Goal: Task Accomplishment & Management: Manage account settings

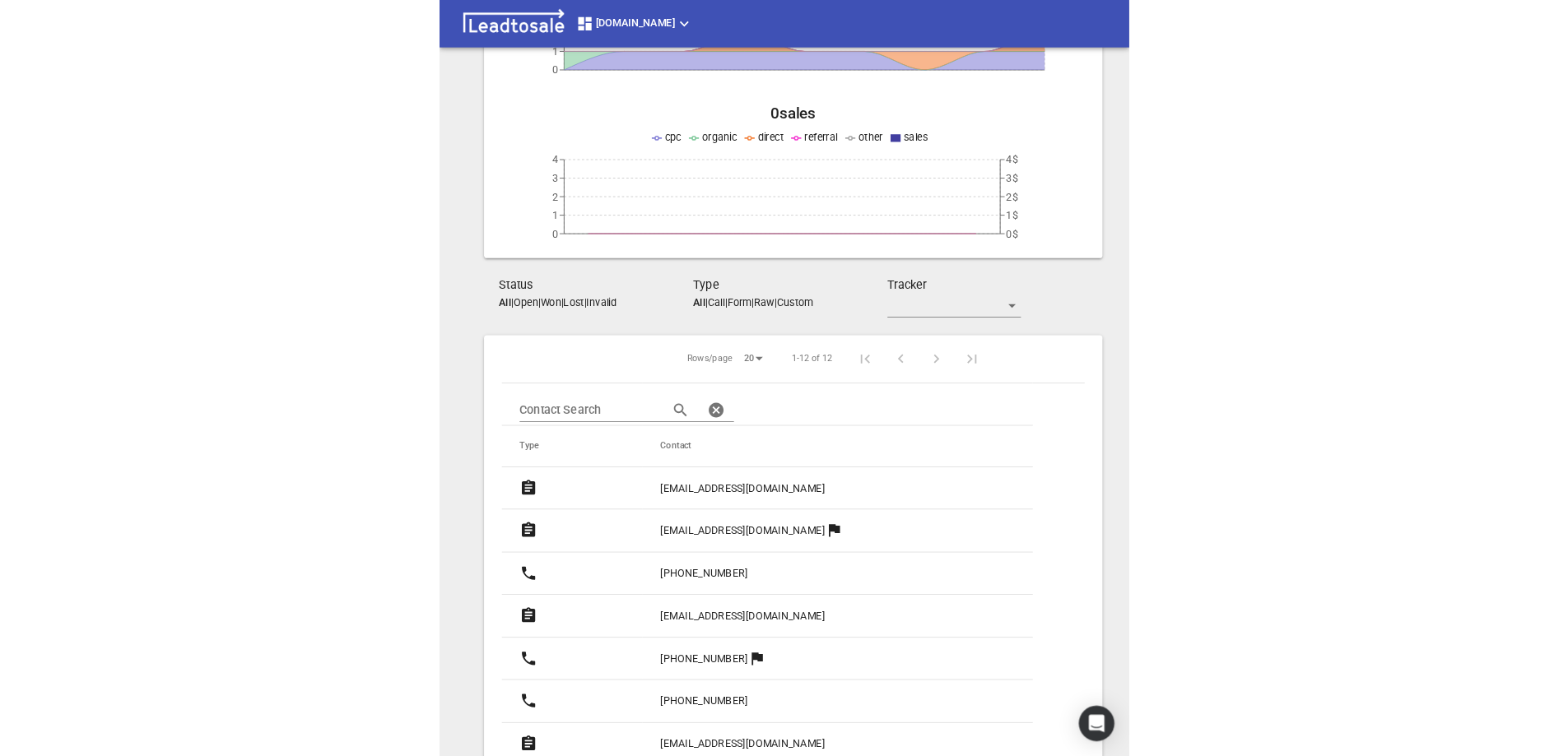
scroll to position [247, 0]
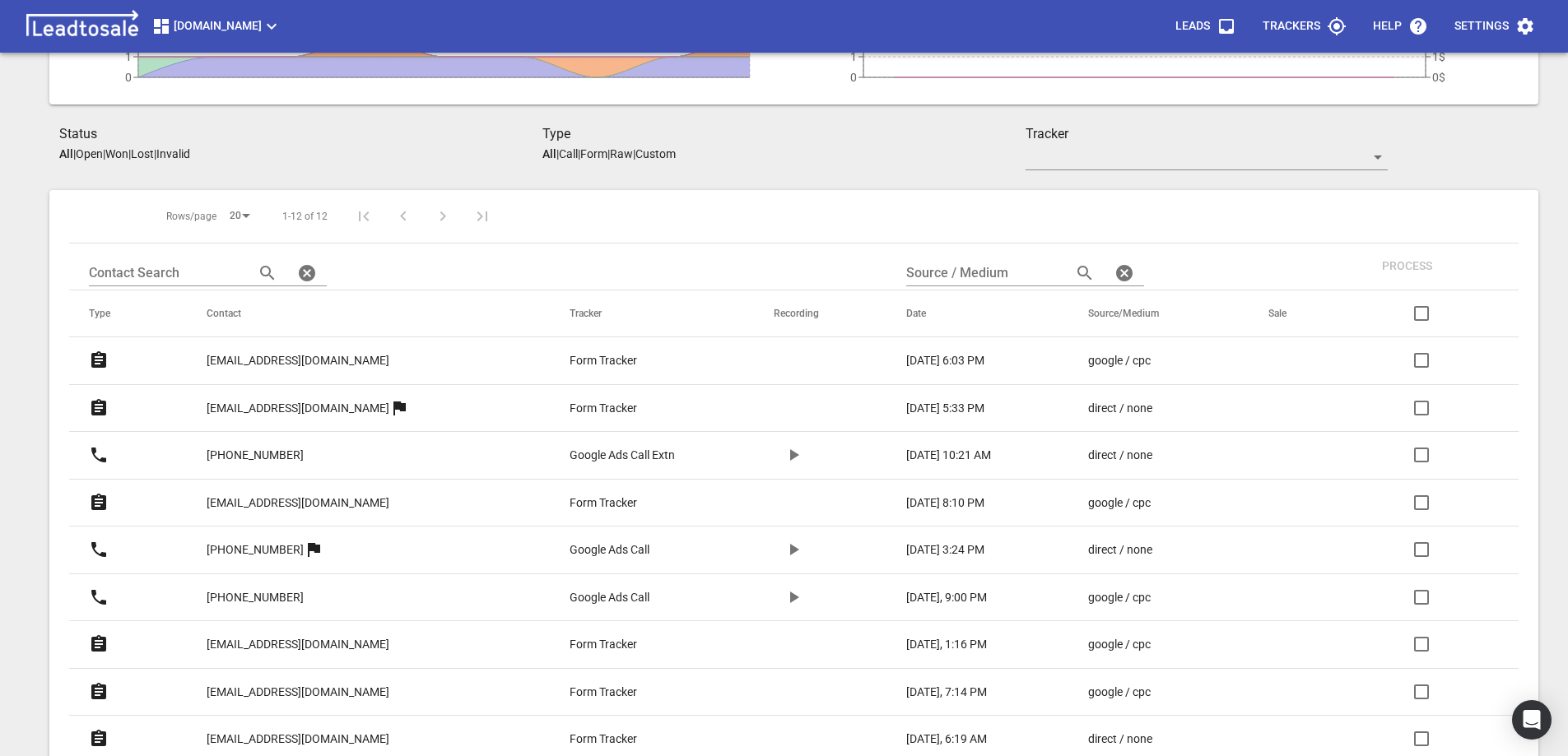
click at [272, 357] on p "ctierney80@gmail.com" at bounding box center [297, 361] width 183 height 17
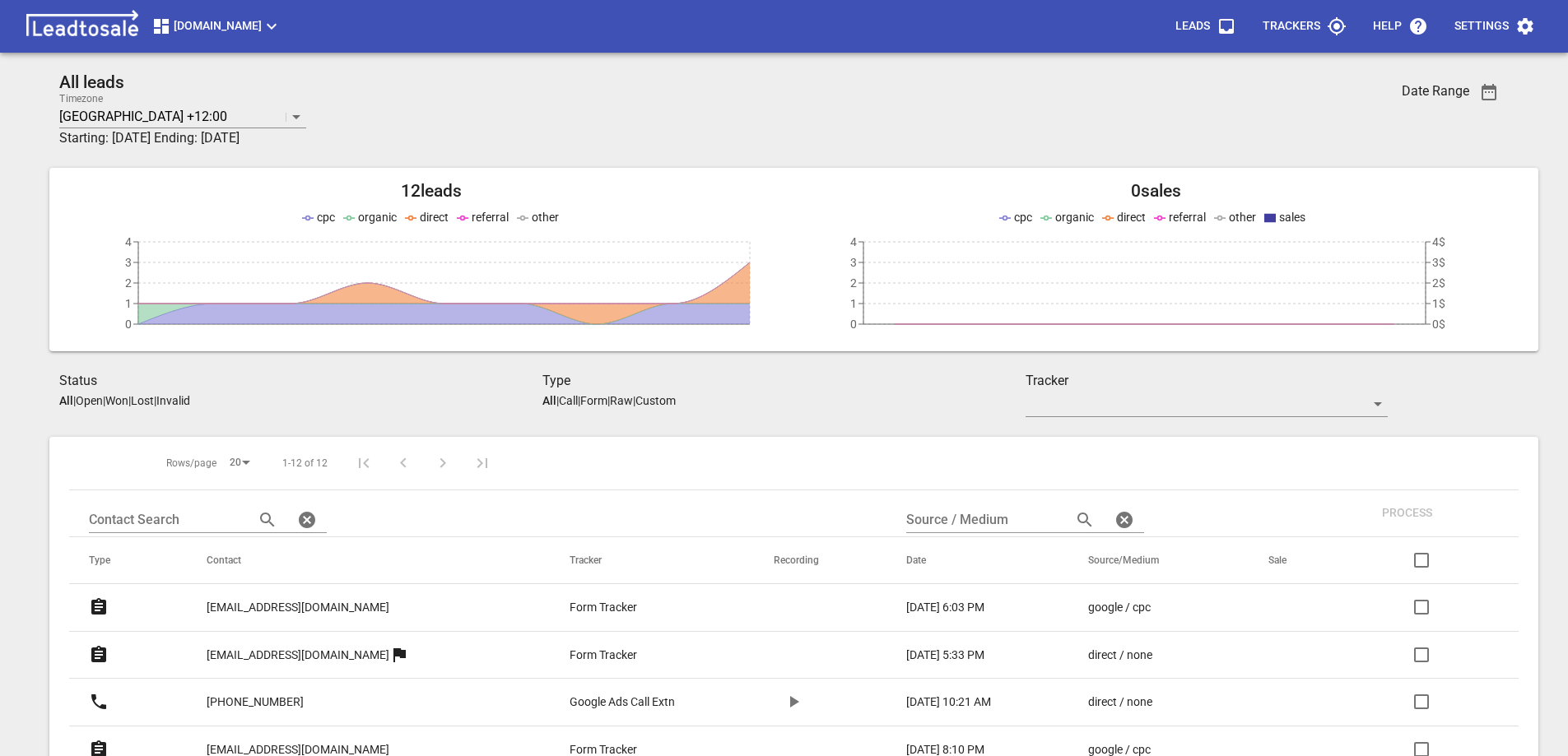
scroll to position [247, 0]
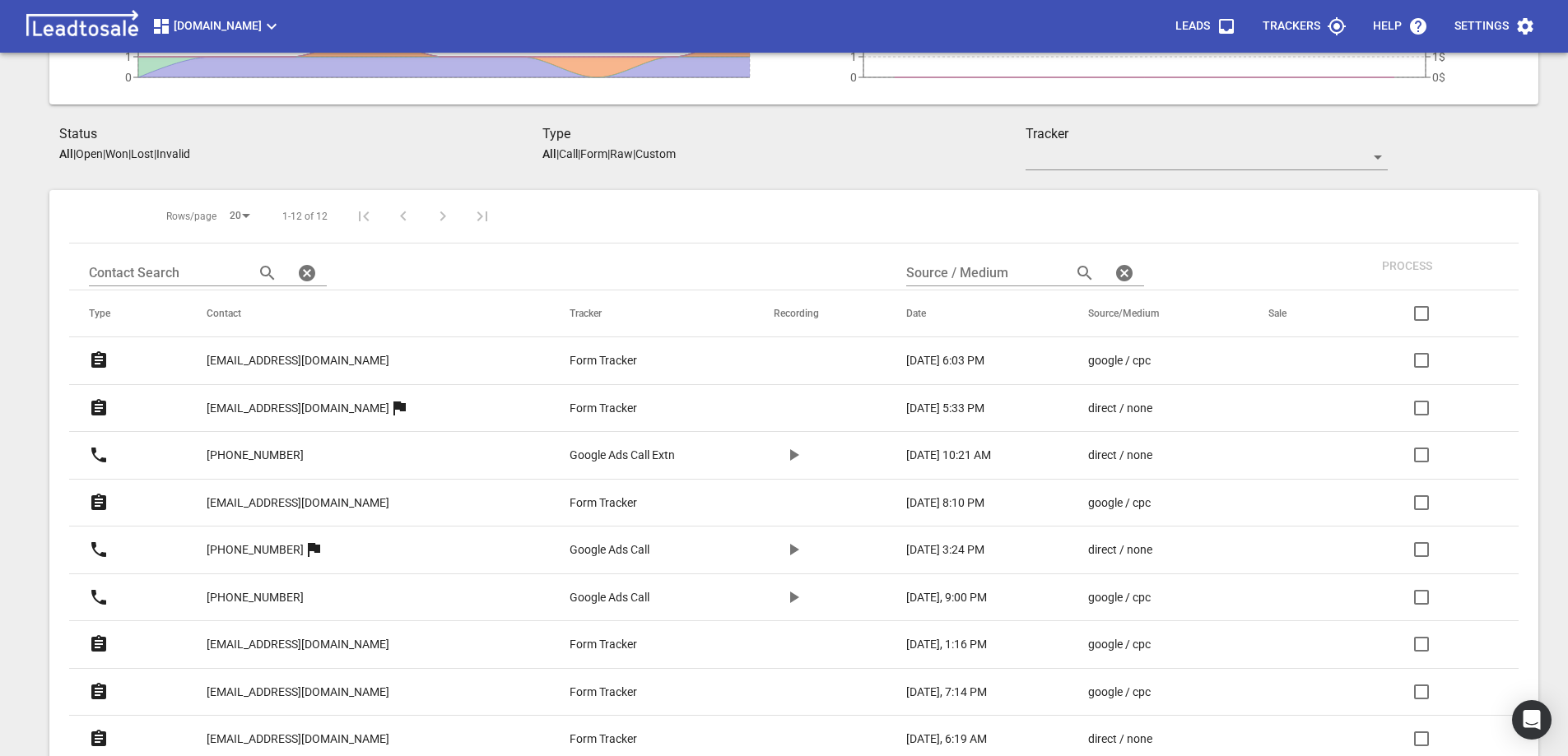
click at [230, 405] on p "[EMAIL_ADDRESS][DOMAIN_NAME]" at bounding box center [297, 409] width 183 height 17
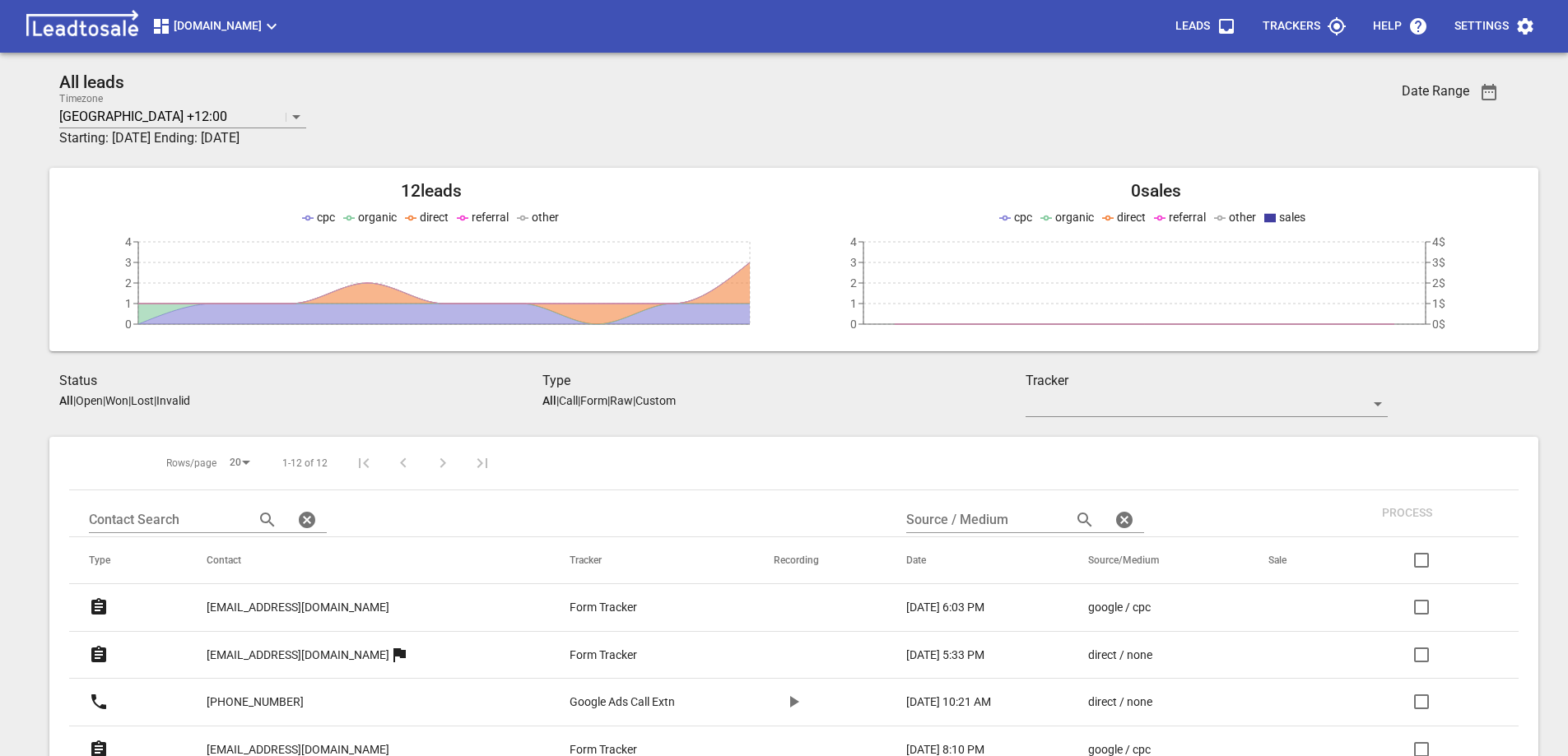
scroll to position [247, 0]
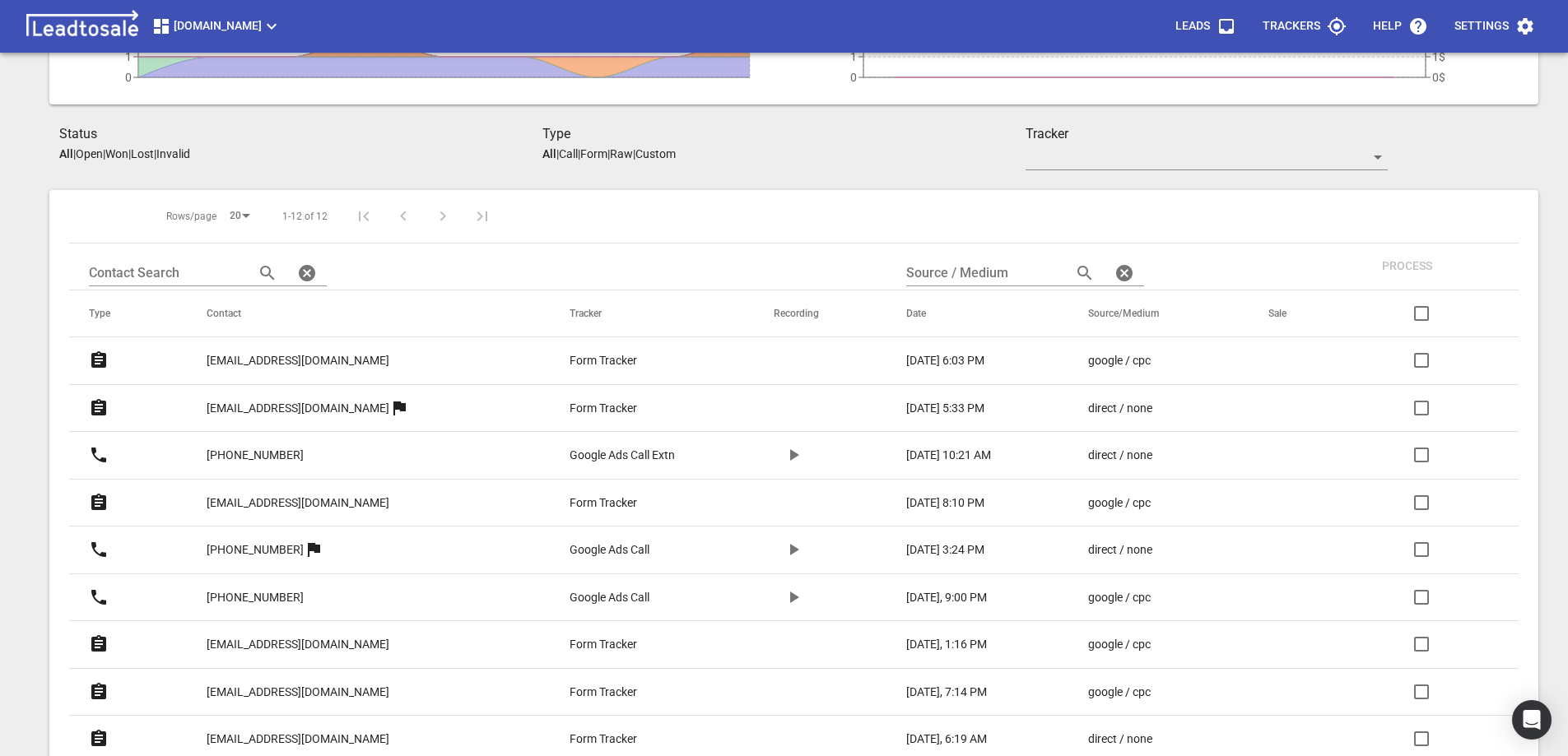
click at [294, 503] on p "[EMAIL_ADDRESS][DOMAIN_NAME]" at bounding box center [297, 503] width 183 height 17
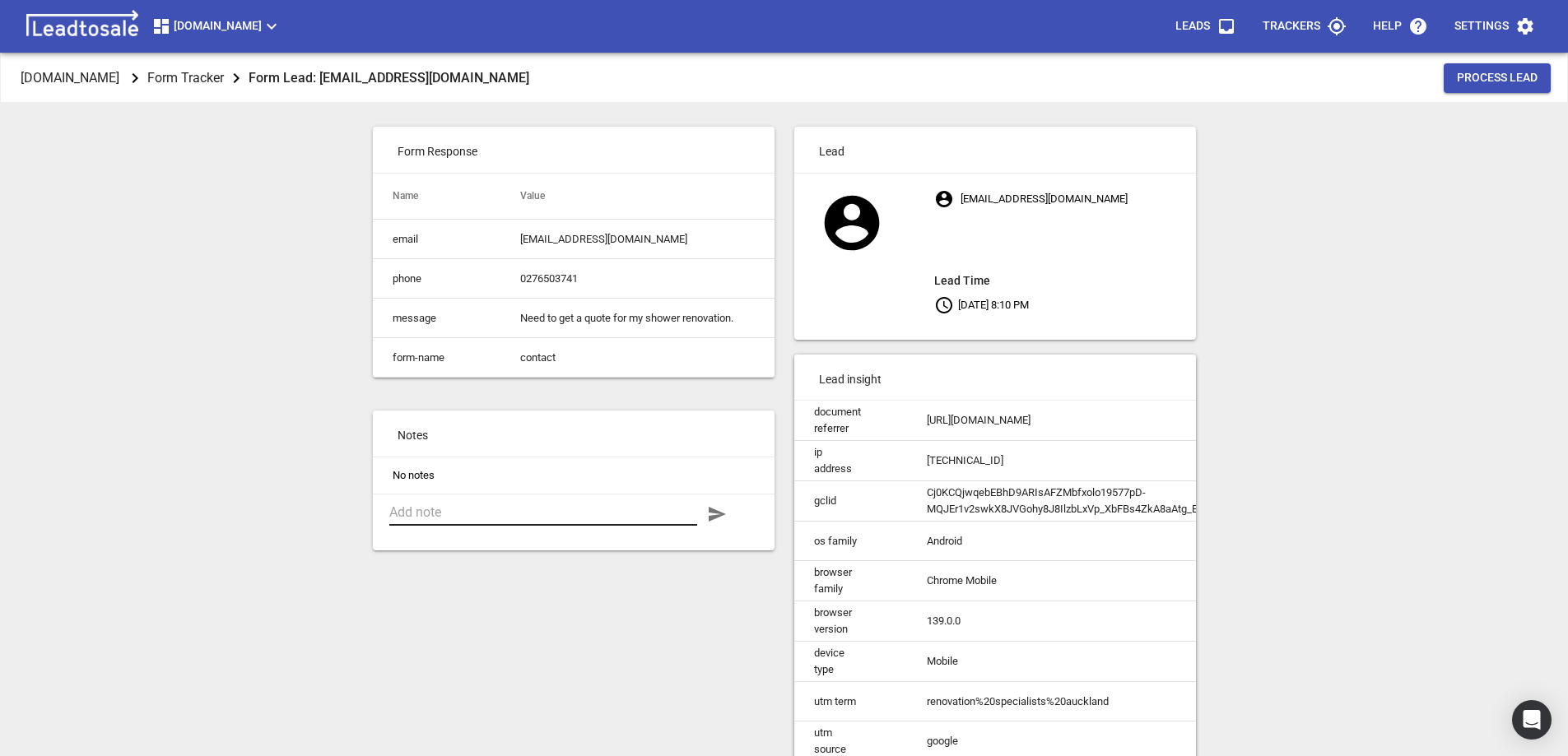
click at [485, 520] on textarea at bounding box center [543, 512] width 308 height 15
type textarea "Site Visit 13-08-25"
click at [716, 524] on icon "button" at bounding box center [717, 514] width 20 height 20
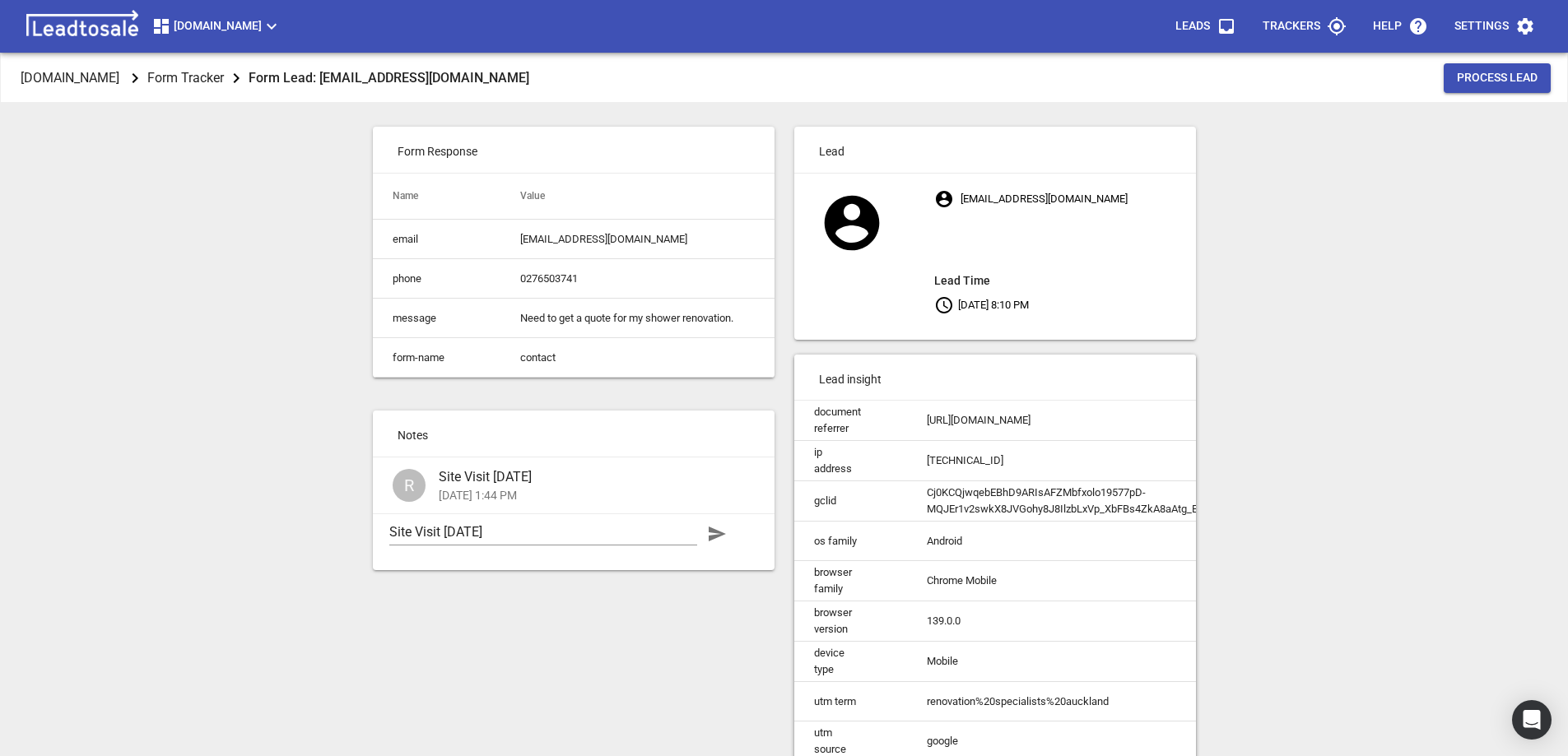
click at [528, 486] on span "Site Visit 13-08-25" at bounding box center [590, 477] width 303 height 20
drag, startPoint x: 528, startPoint y: 486, endPoint x: 609, endPoint y: 493, distance: 81.3
click at [609, 487] on span "Site Visit 13-08-25" at bounding box center [590, 477] width 303 height 20
click at [532, 487] on span "Site Visit 13-08-25" at bounding box center [590, 477] width 303 height 20
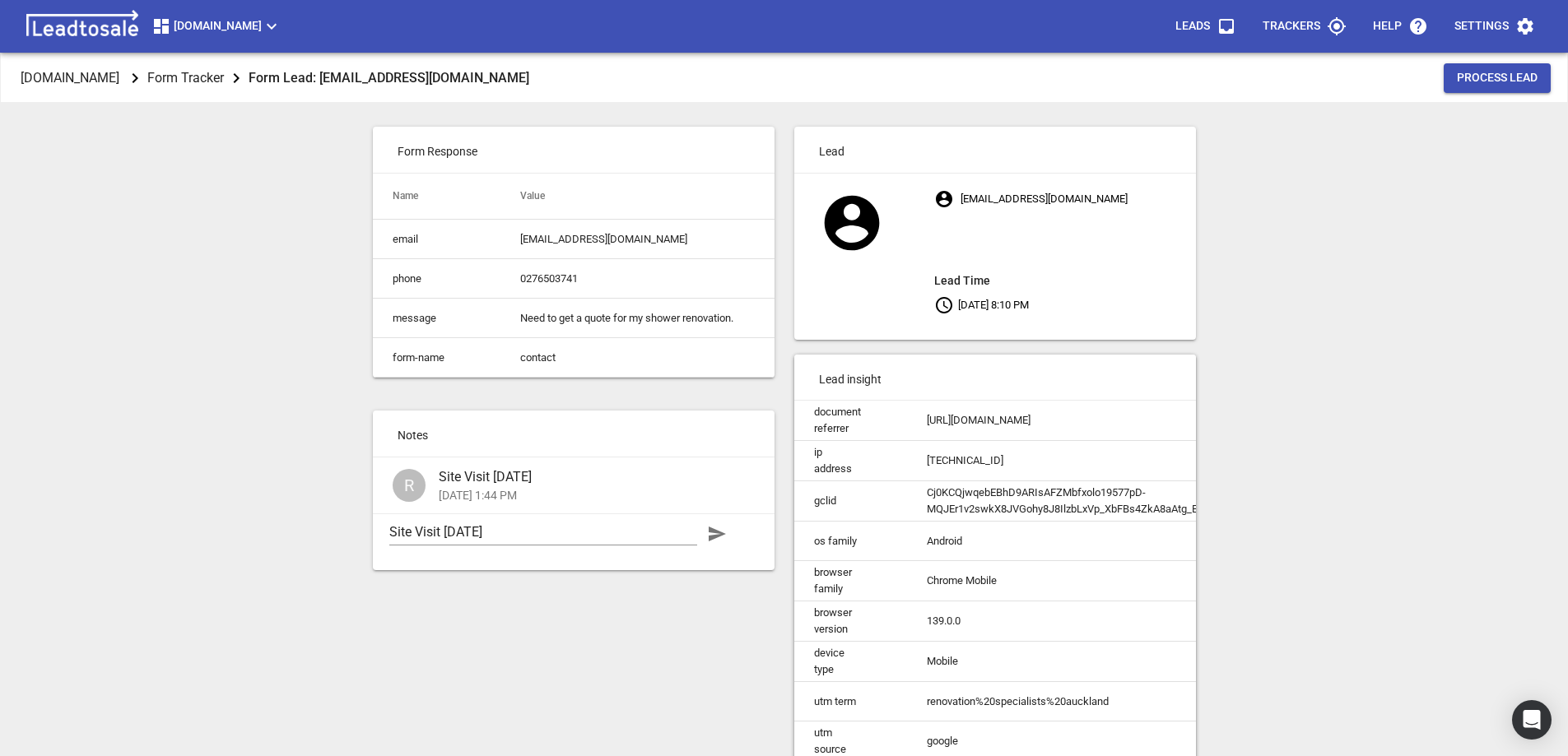
click at [532, 487] on span "Site Visit 13-08-25" at bounding box center [590, 477] width 303 height 20
click at [579, 487] on span "Site Visit 13-08-25" at bounding box center [590, 477] width 303 height 20
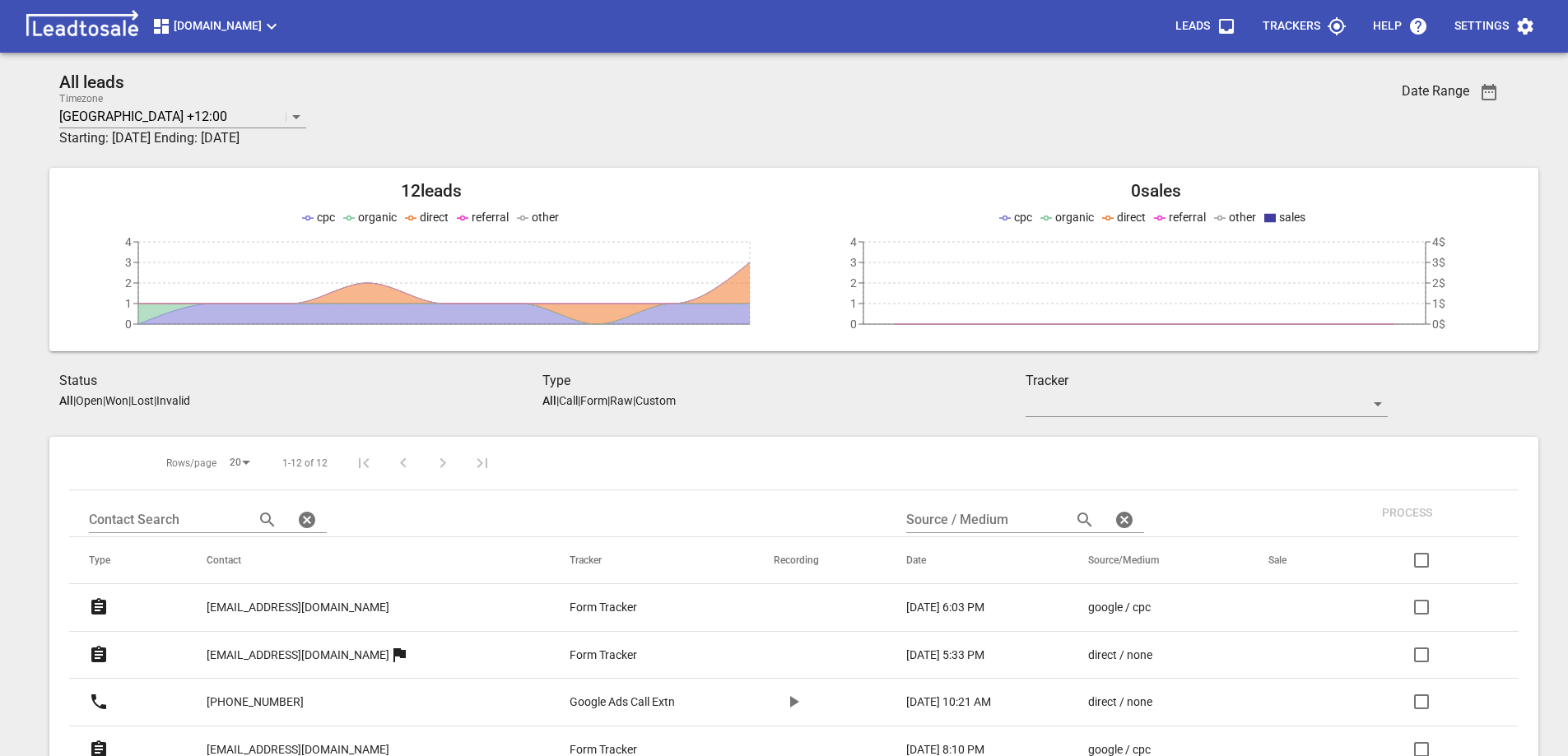
scroll to position [247, 0]
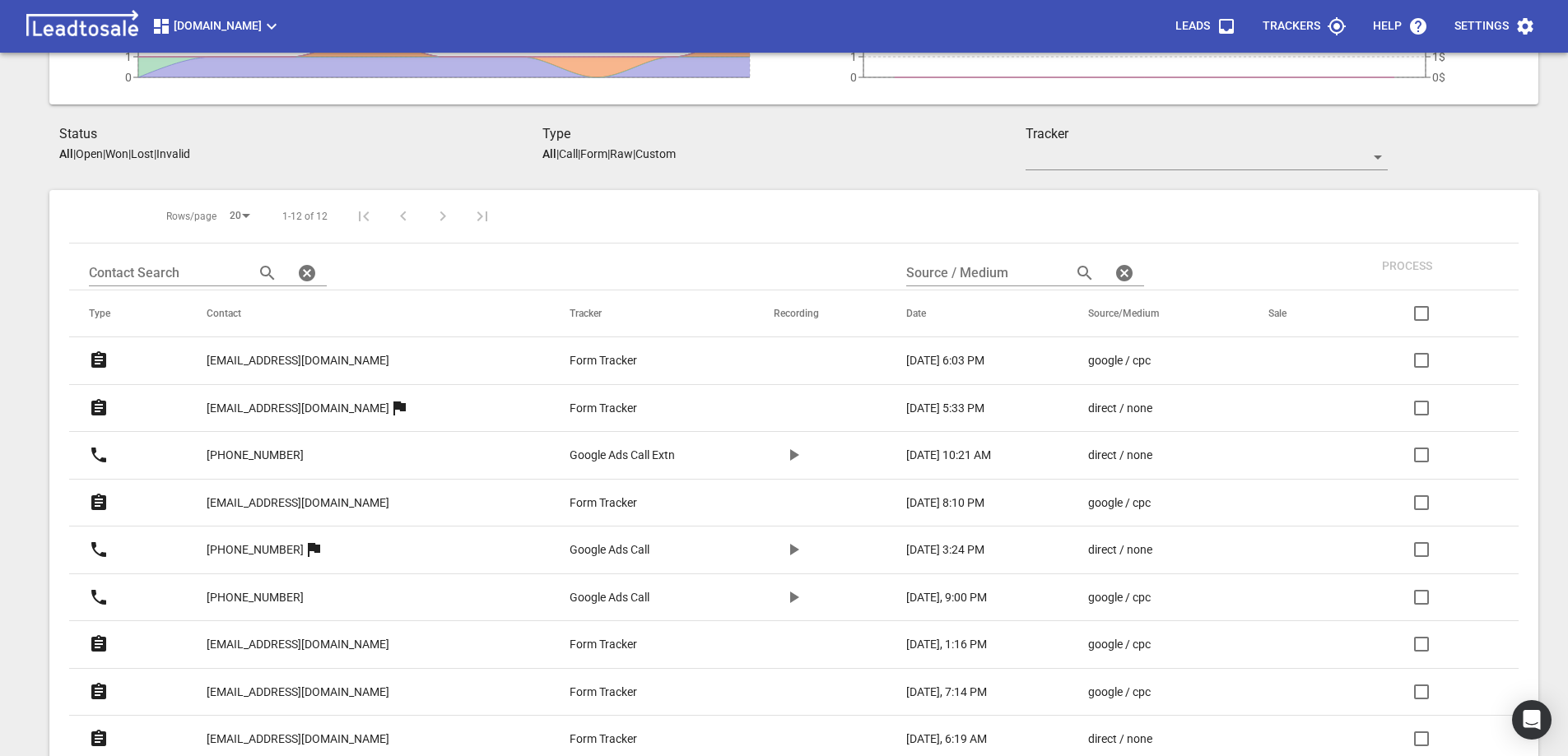
click at [267, 546] on p "[PHONE_NUMBER]" at bounding box center [254, 550] width 97 height 17
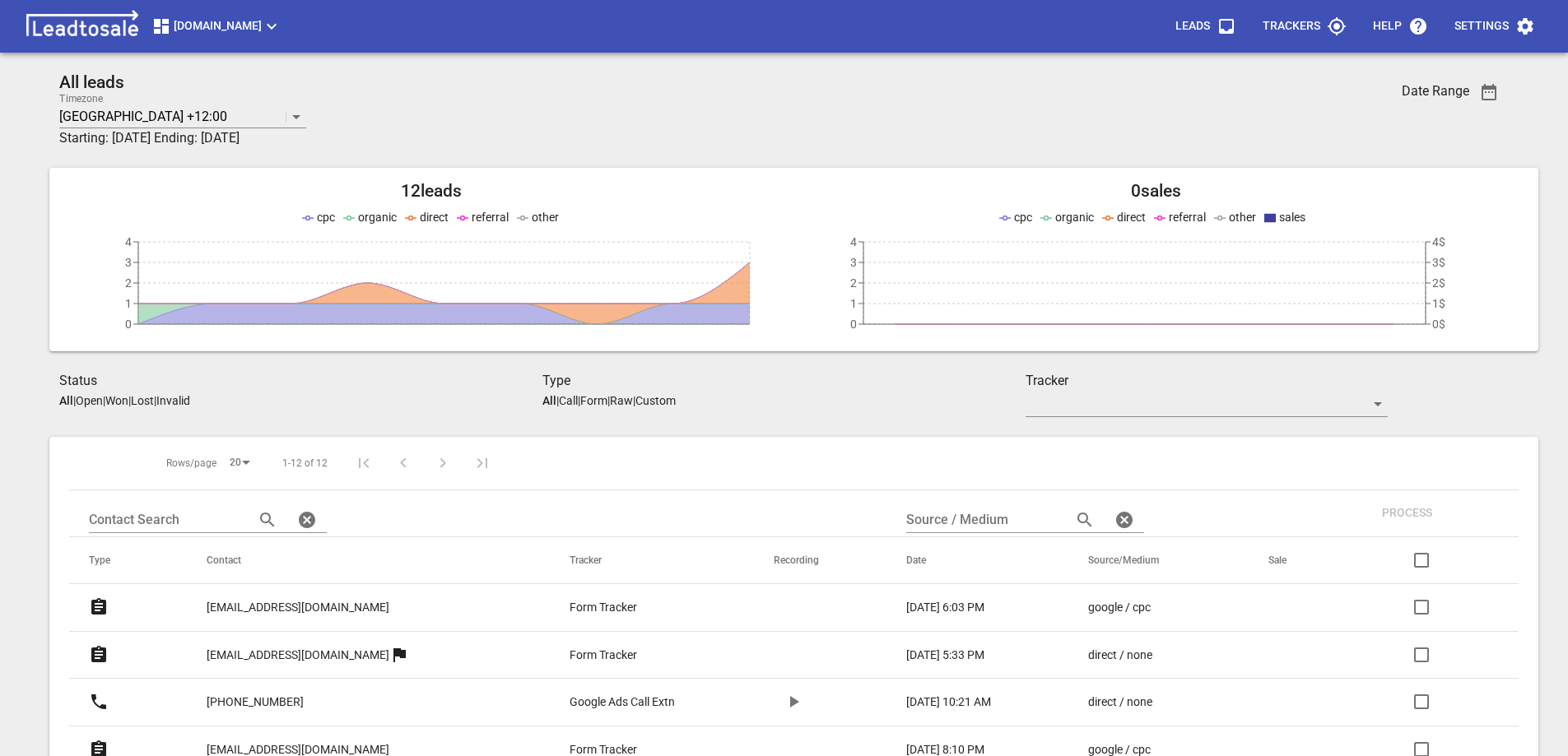
scroll to position [247, 0]
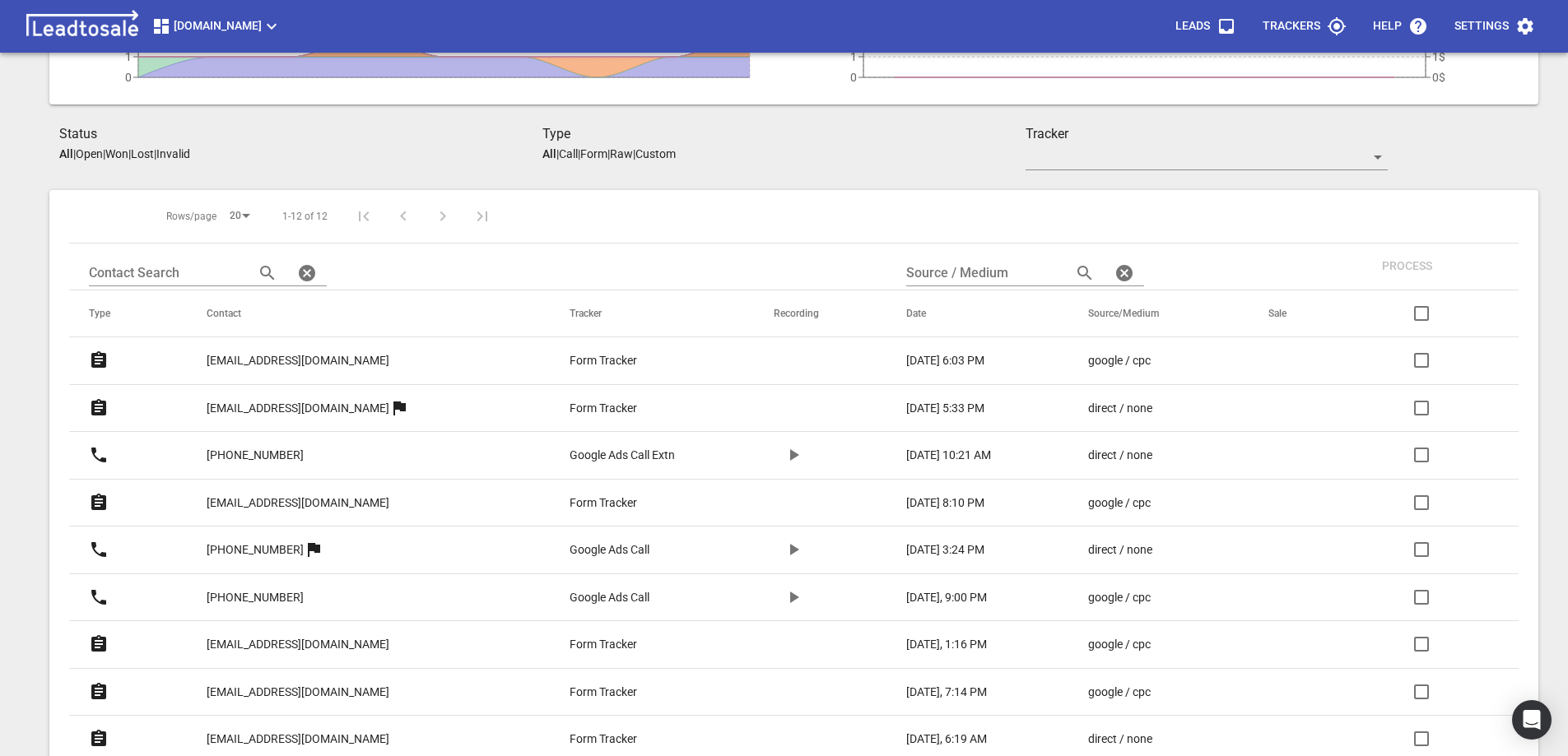
click at [268, 594] on p "[PHONE_NUMBER]" at bounding box center [254, 598] width 97 height 17
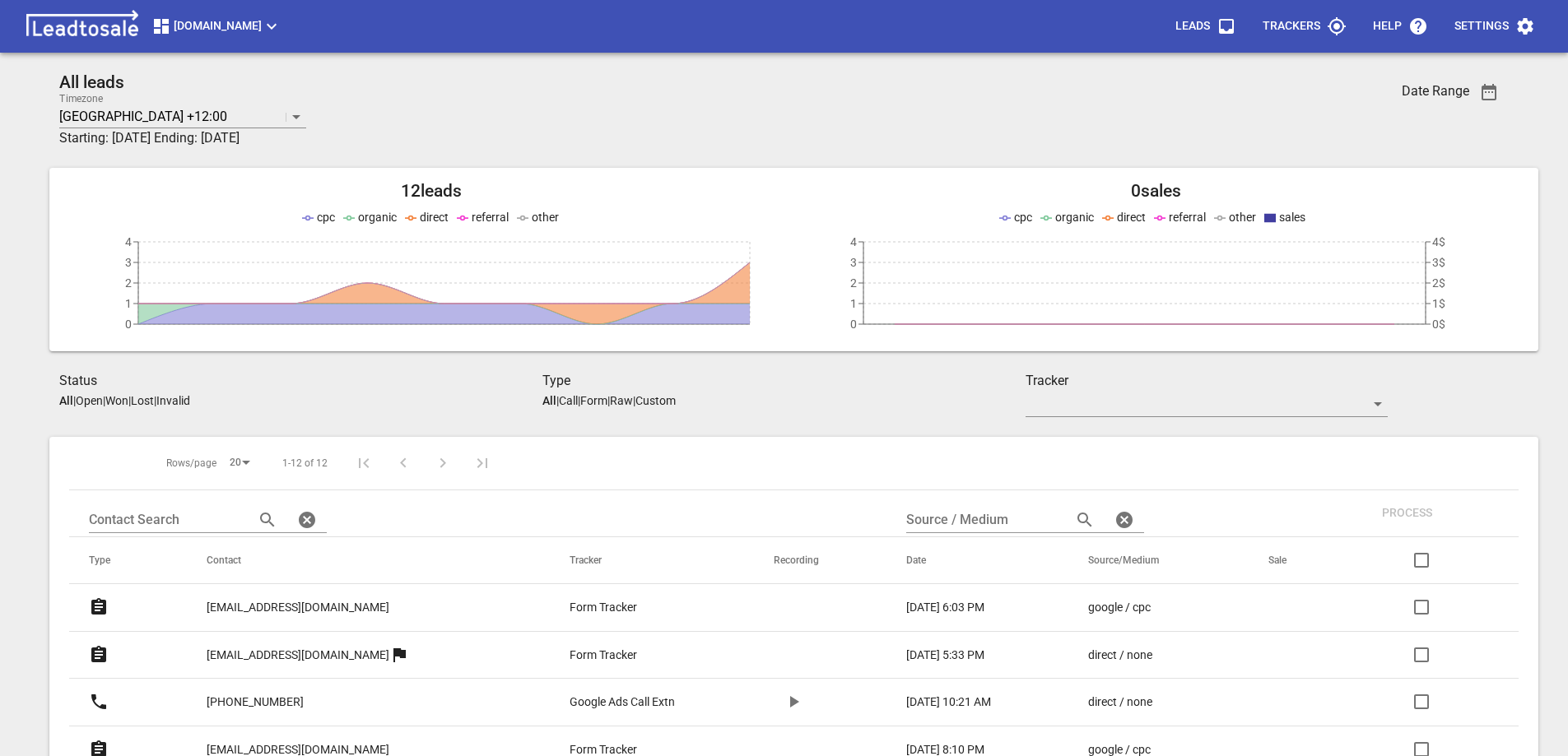
scroll to position [247, 0]
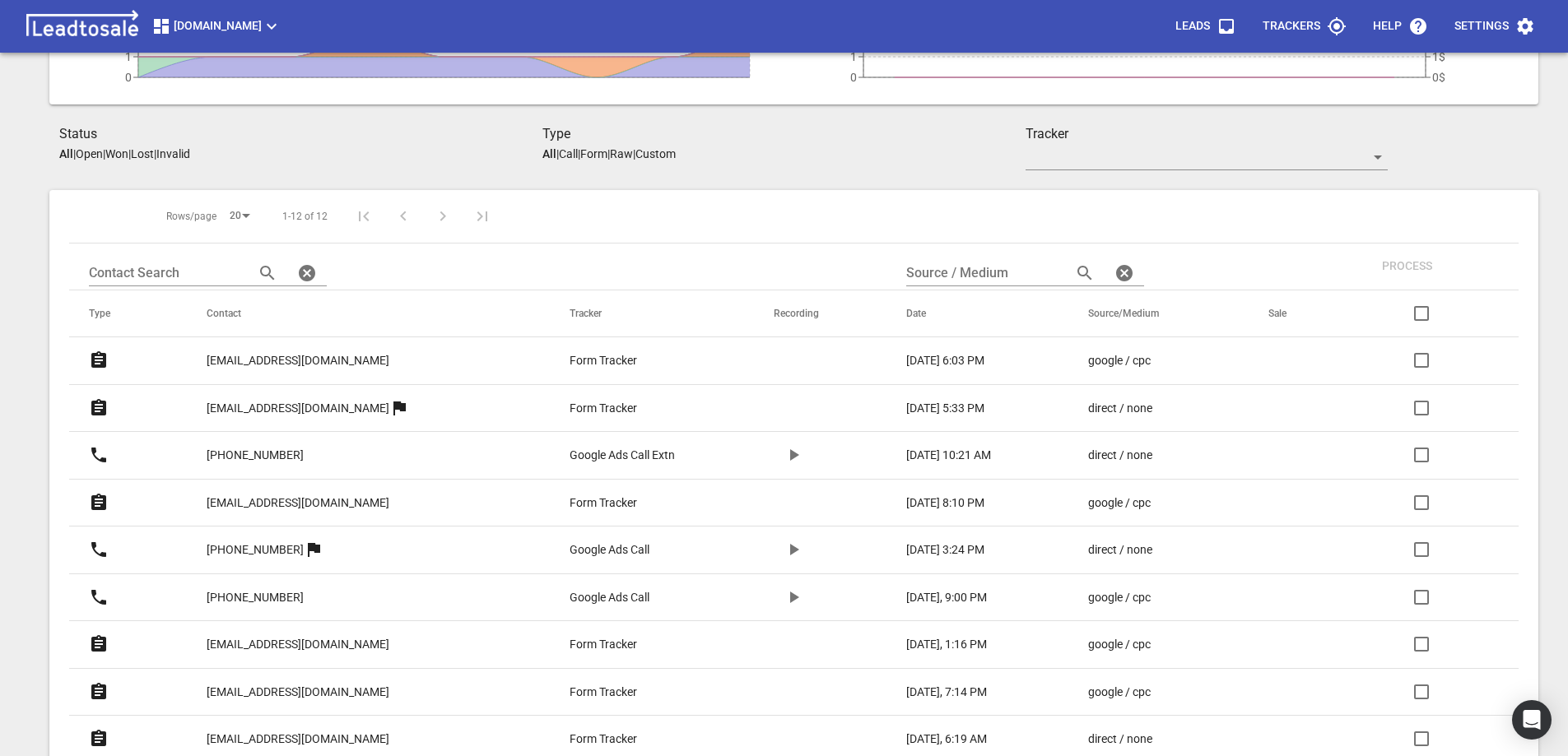
click at [256, 549] on p "[PHONE_NUMBER]" at bounding box center [254, 550] width 97 height 17
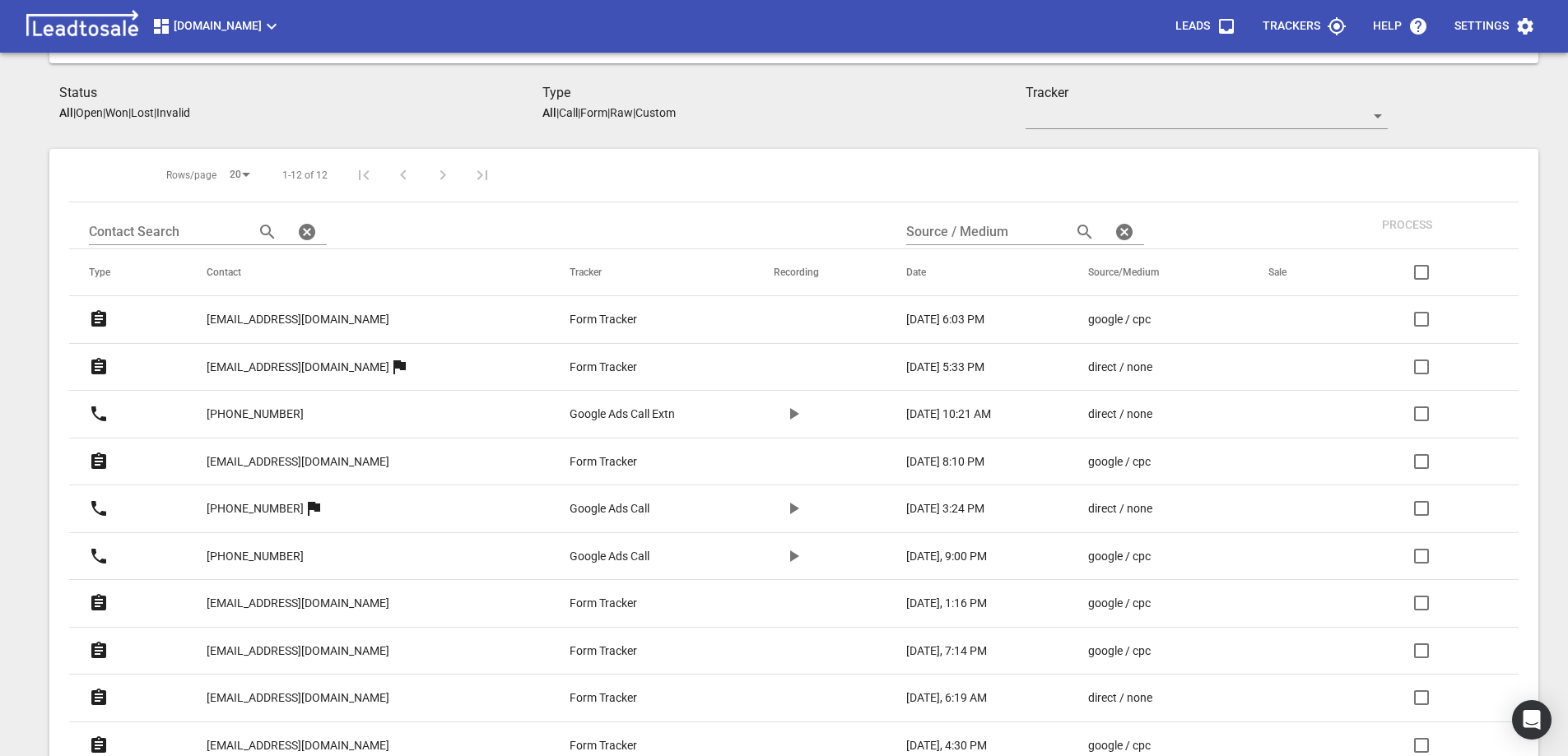
scroll to position [329, 0]
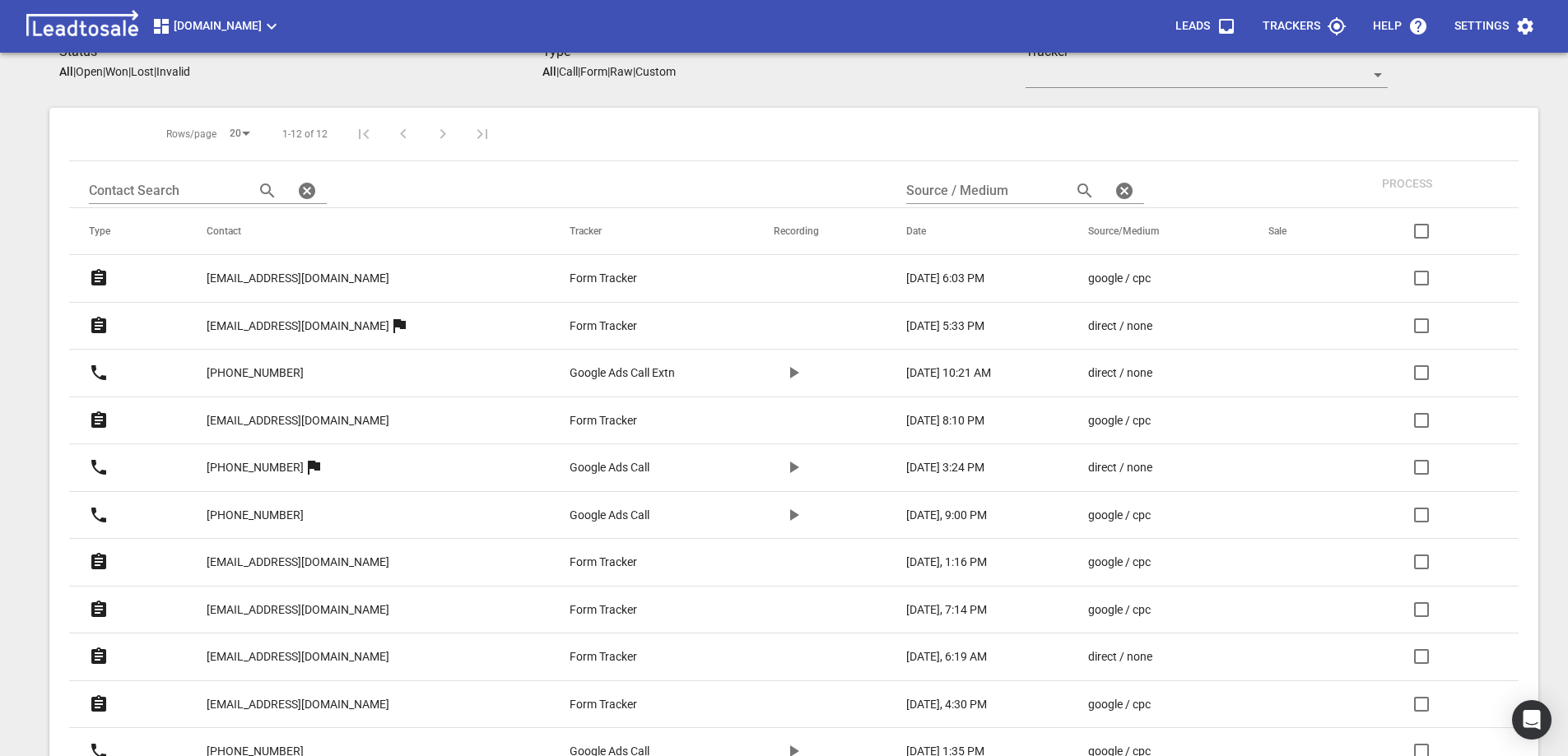
click at [305, 560] on p "[EMAIL_ADDRESS][DOMAIN_NAME]" at bounding box center [297, 563] width 183 height 17
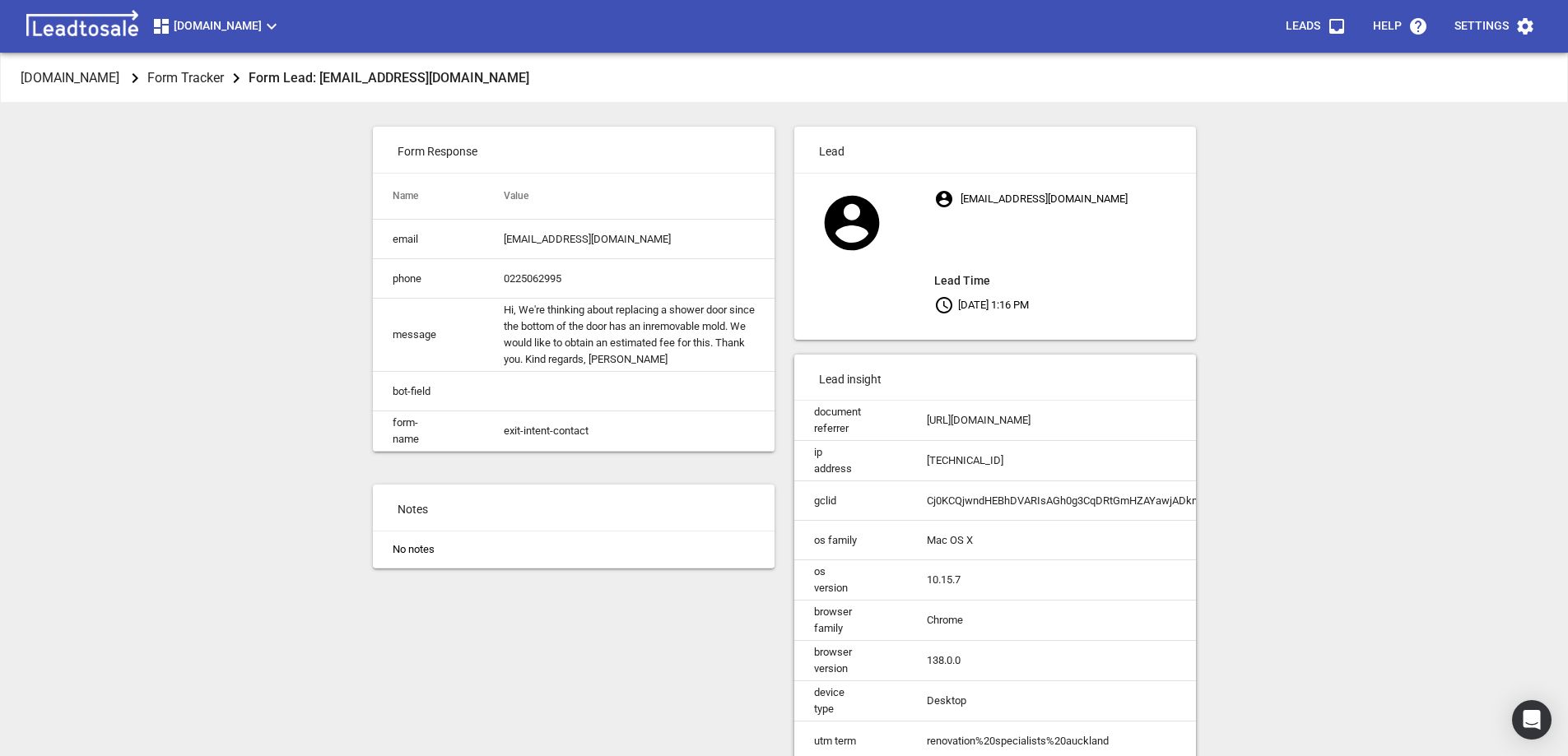
click at [448, 524] on p "Notes" at bounding box center [574, 508] width 402 height 46
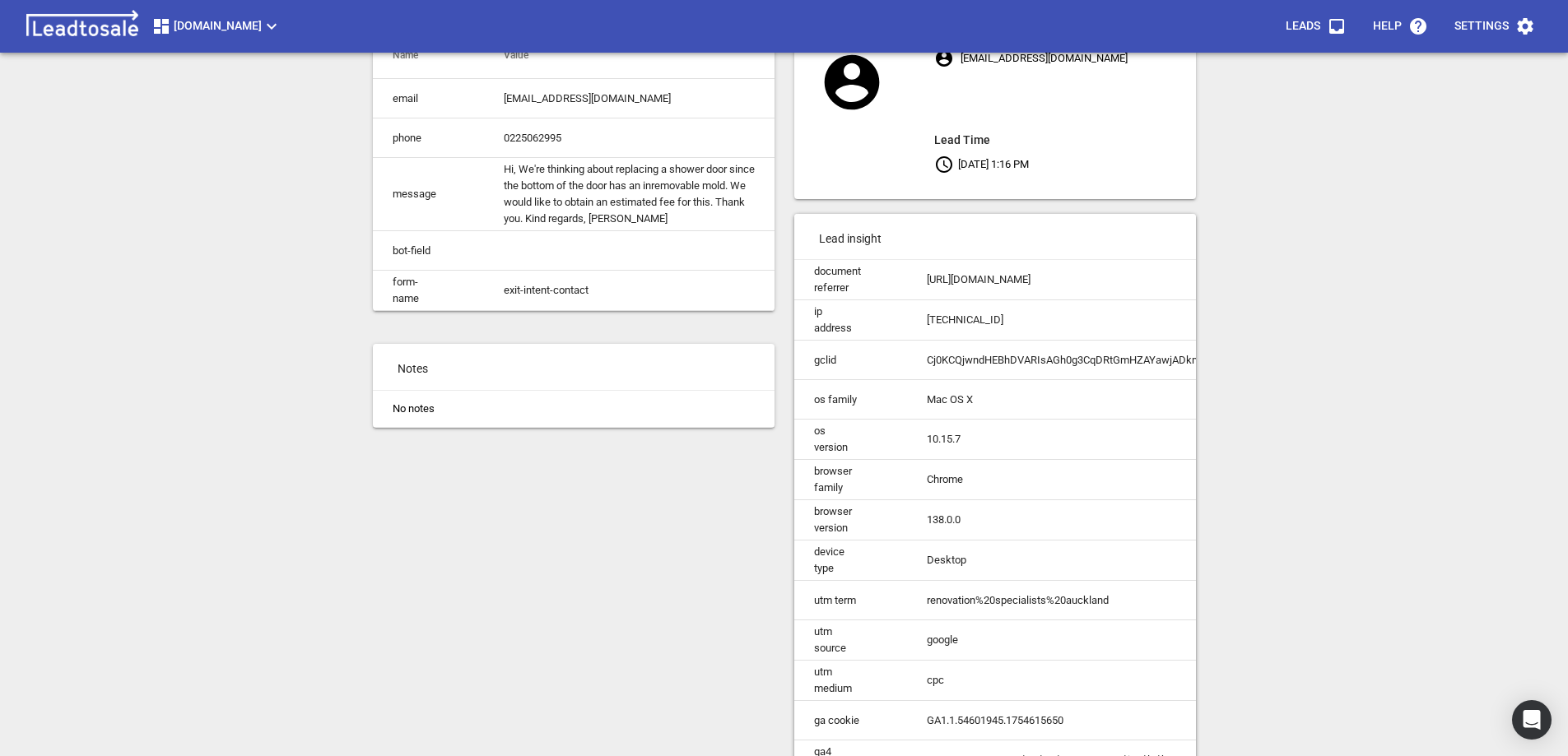
scroll to position [165, 0]
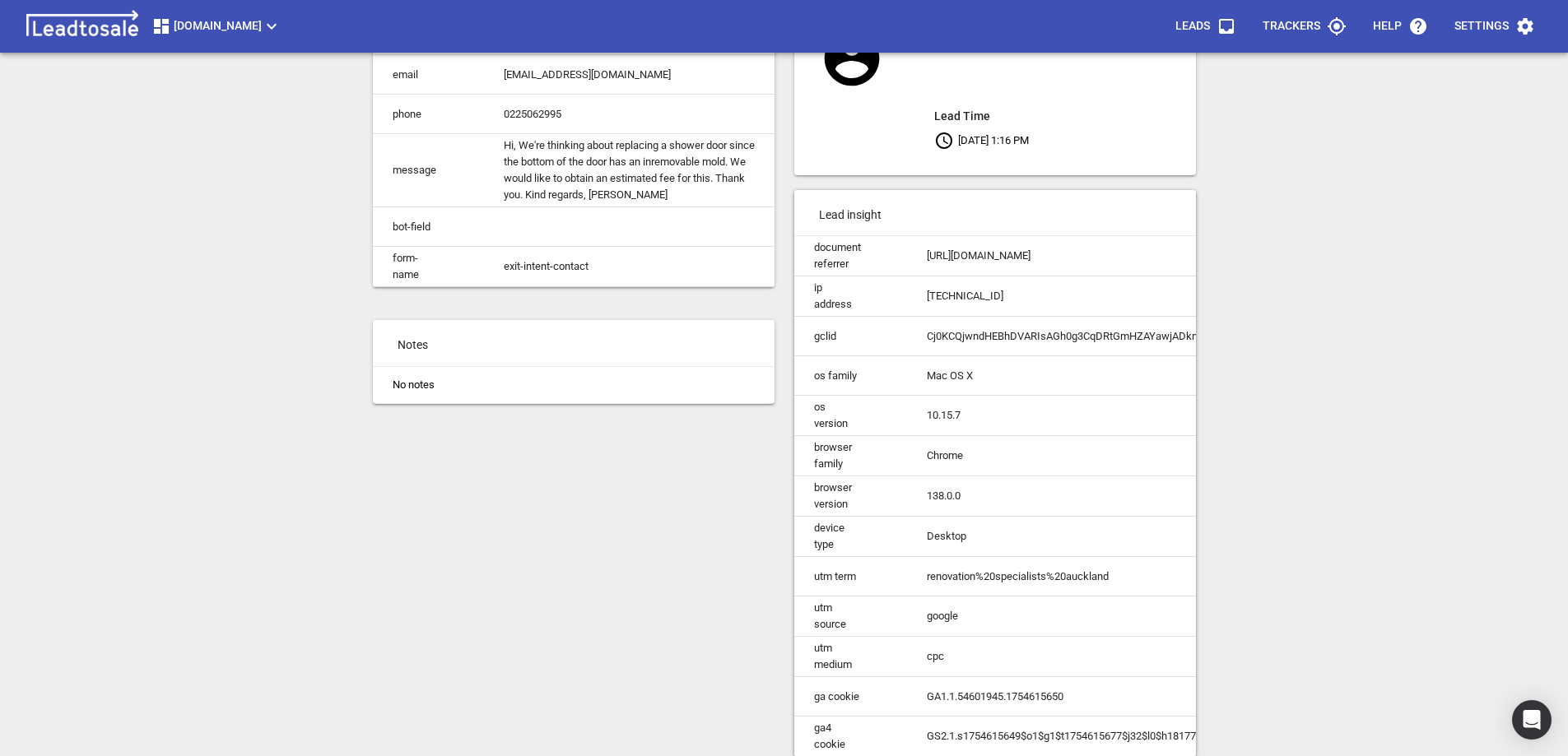
click at [445, 357] on p "Notes" at bounding box center [574, 344] width 402 height 46
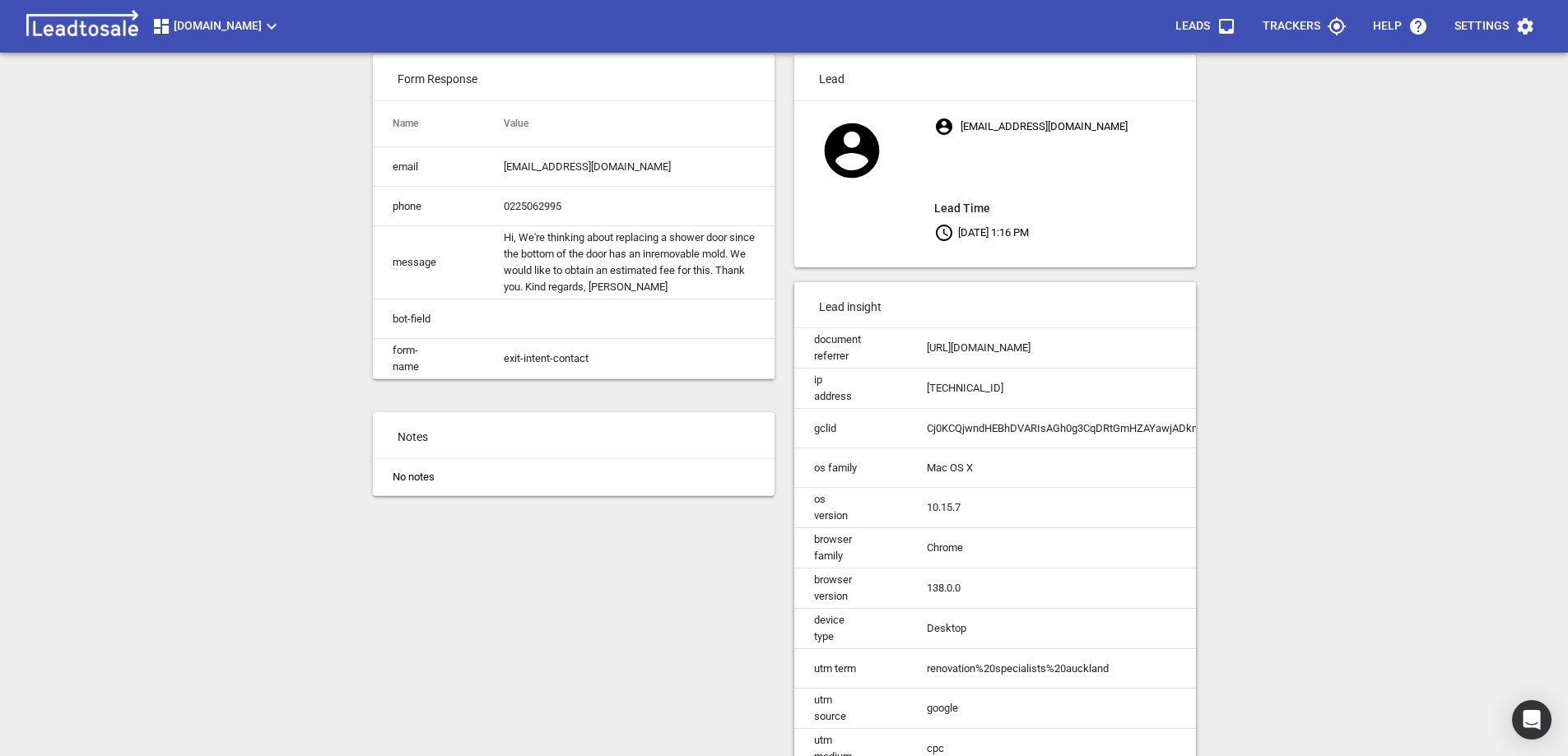
scroll to position [0, 0]
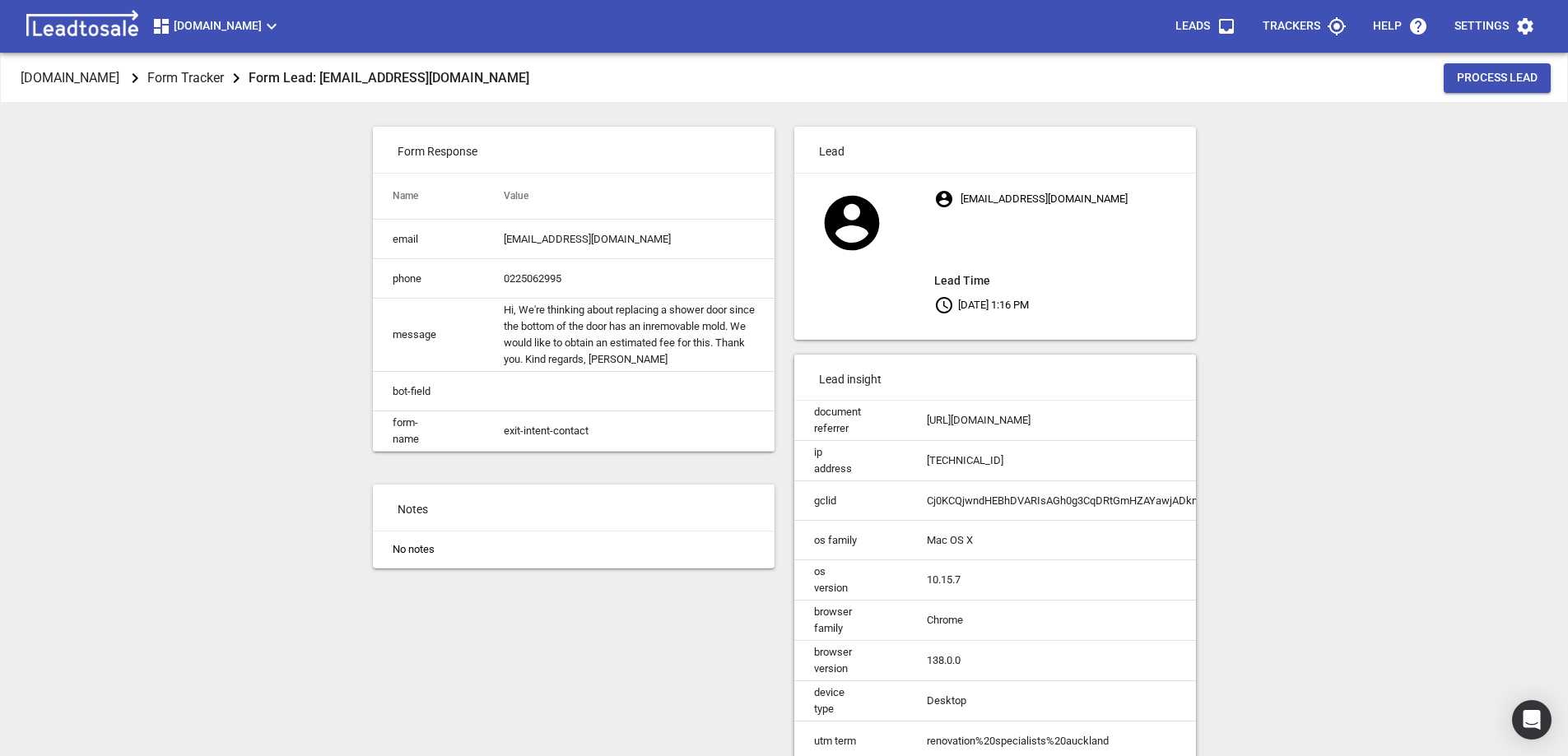
click at [414, 559] on li "No notes" at bounding box center [574, 550] width 402 height 36
click at [426, 521] on p "Notes" at bounding box center [574, 508] width 402 height 46
click at [585, 327] on td "Hi, We're thinking about replacing a shower door since the bottom of the door h…" at bounding box center [629, 335] width 290 height 73
click at [527, 563] on li "No notes" at bounding box center [574, 550] width 402 height 36
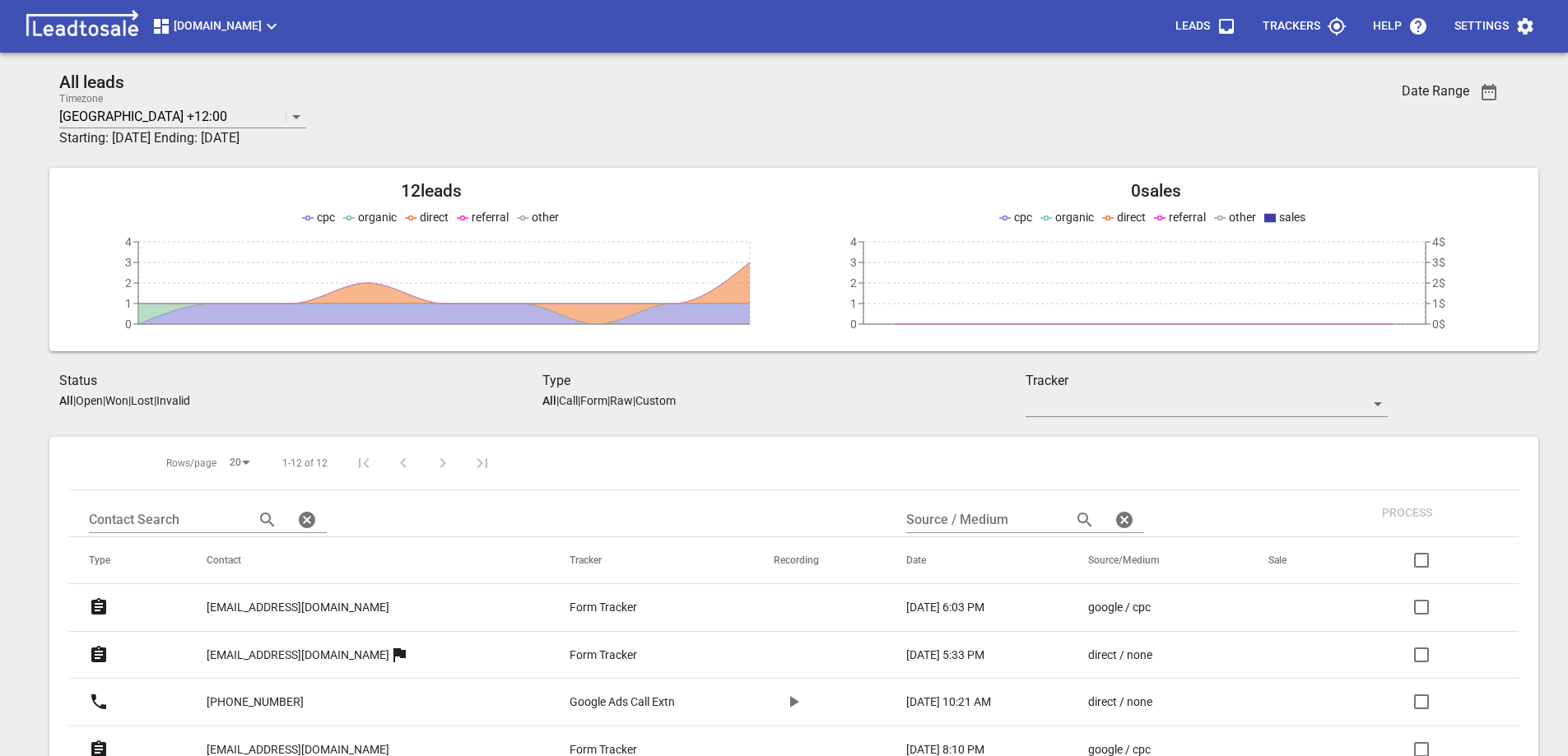
scroll to position [329, 0]
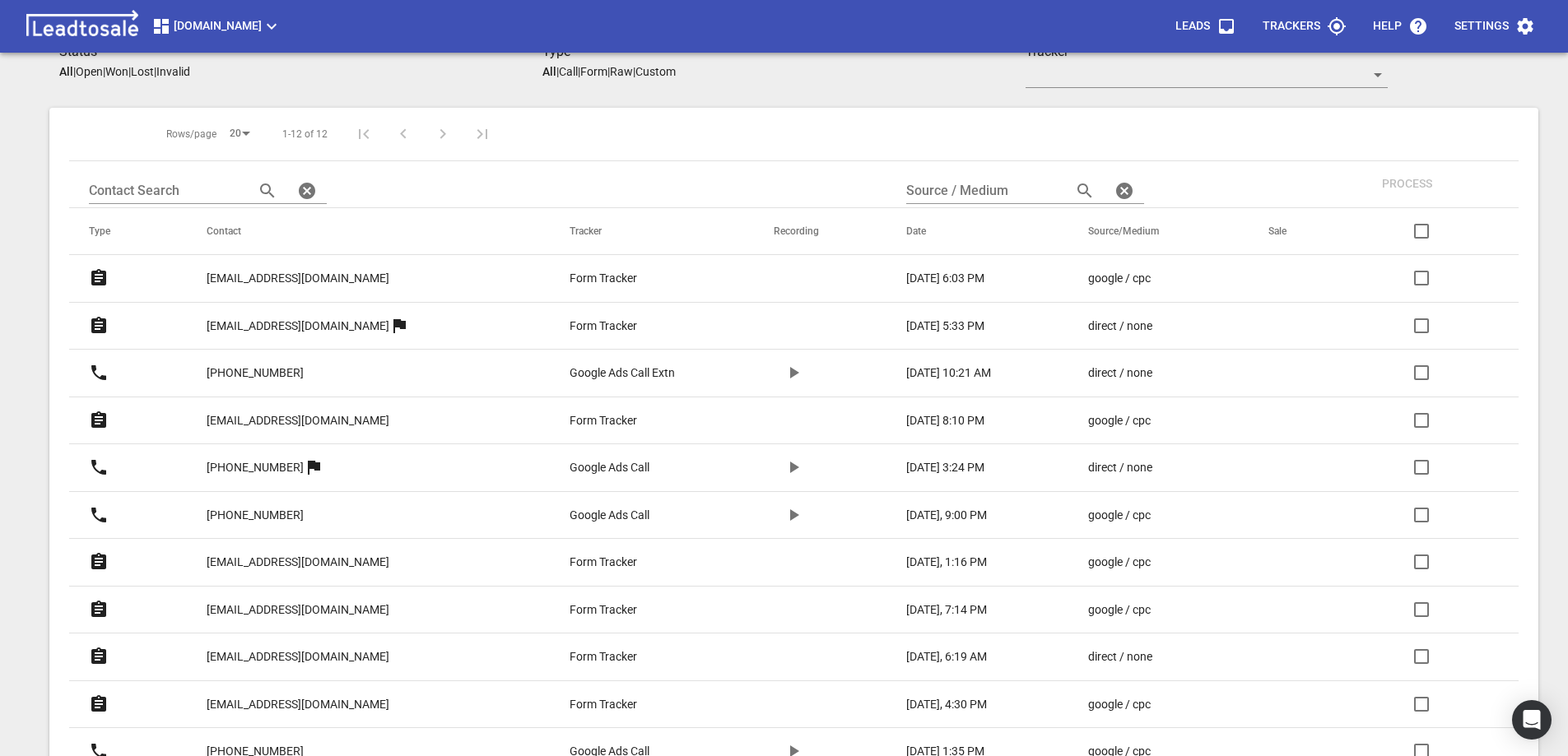
click at [303, 610] on p "[EMAIL_ADDRESS][DOMAIN_NAME]" at bounding box center [297, 610] width 183 height 17
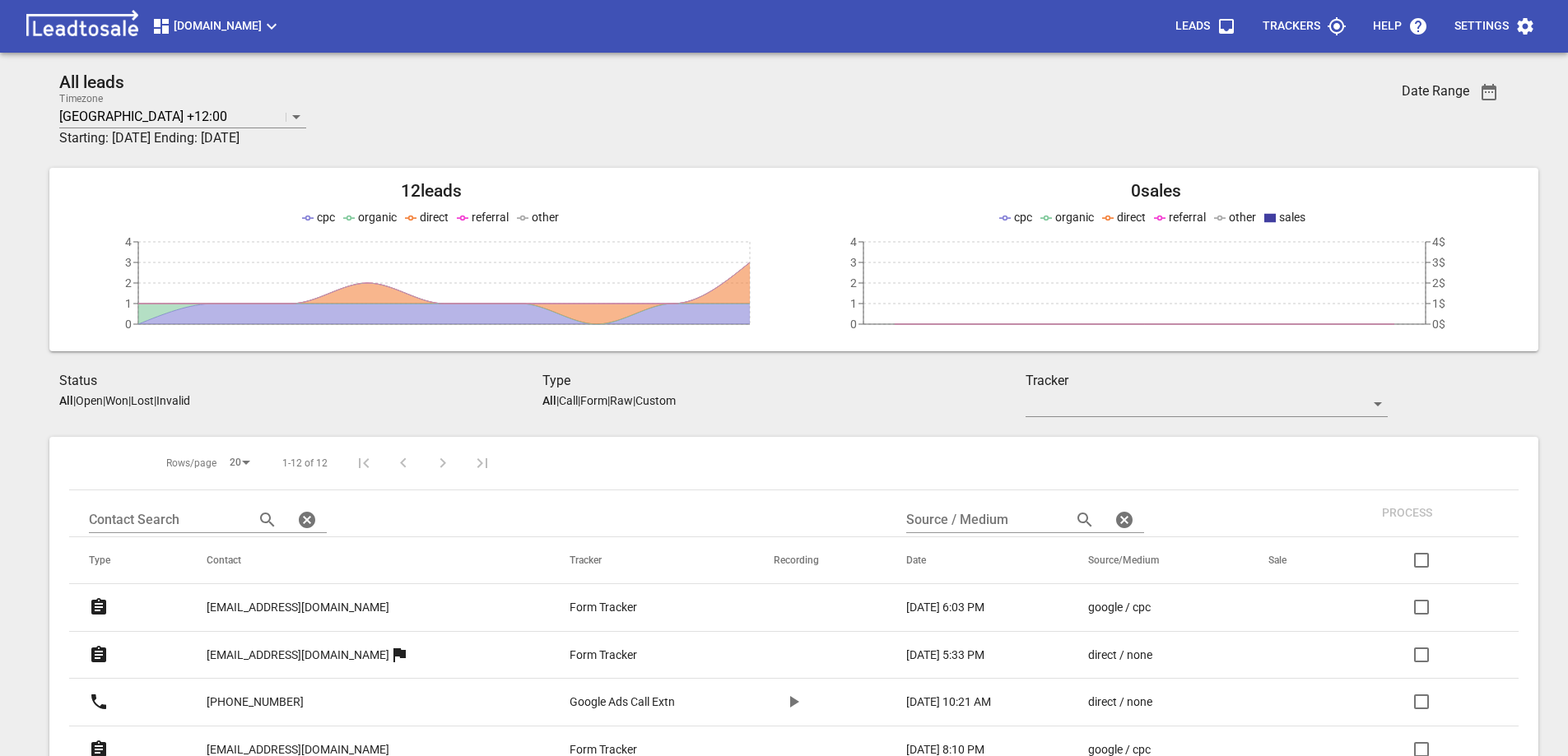
scroll to position [329, 0]
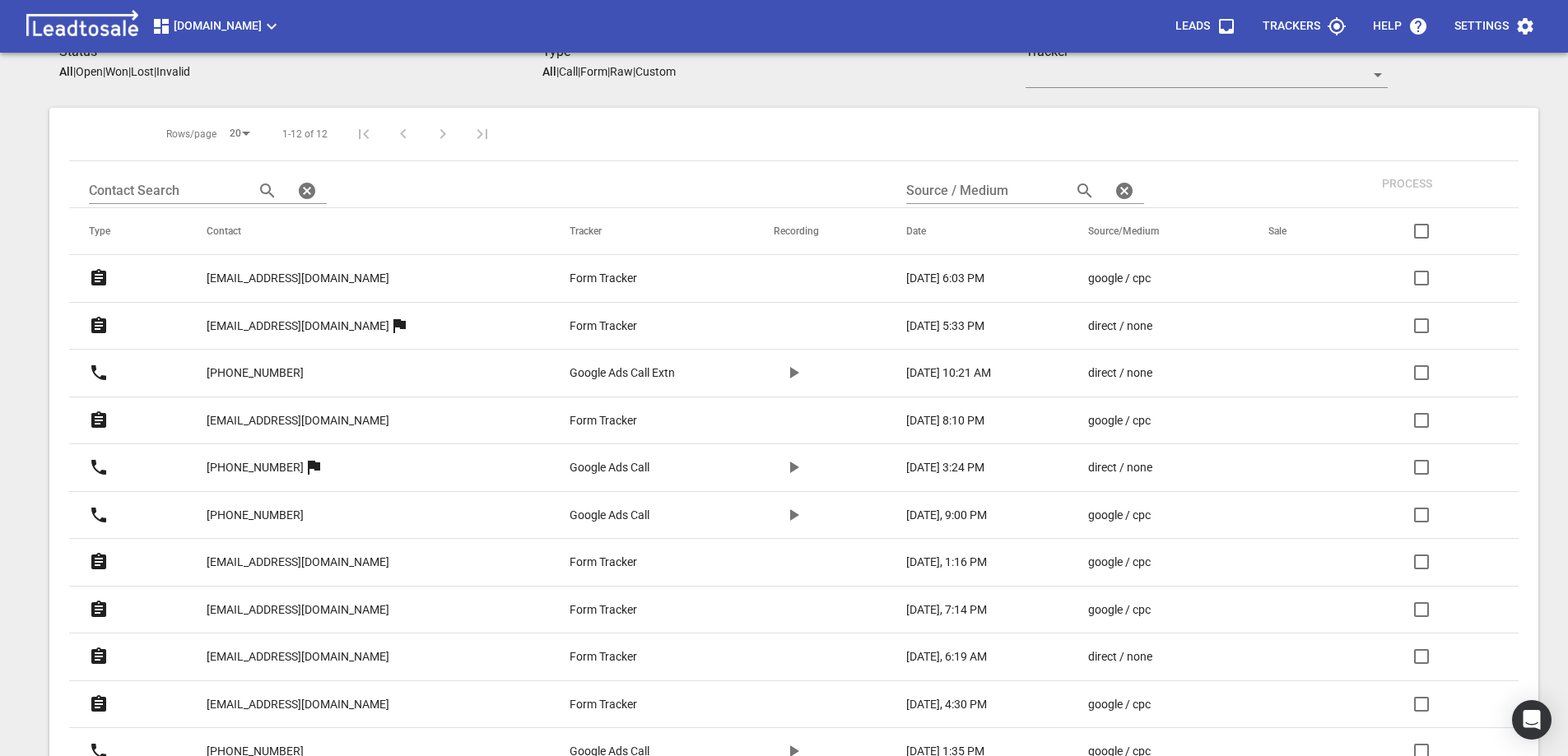
click at [272, 561] on p "[EMAIL_ADDRESS][DOMAIN_NAME]" at bounding box center [297, 563] width 183 height 17
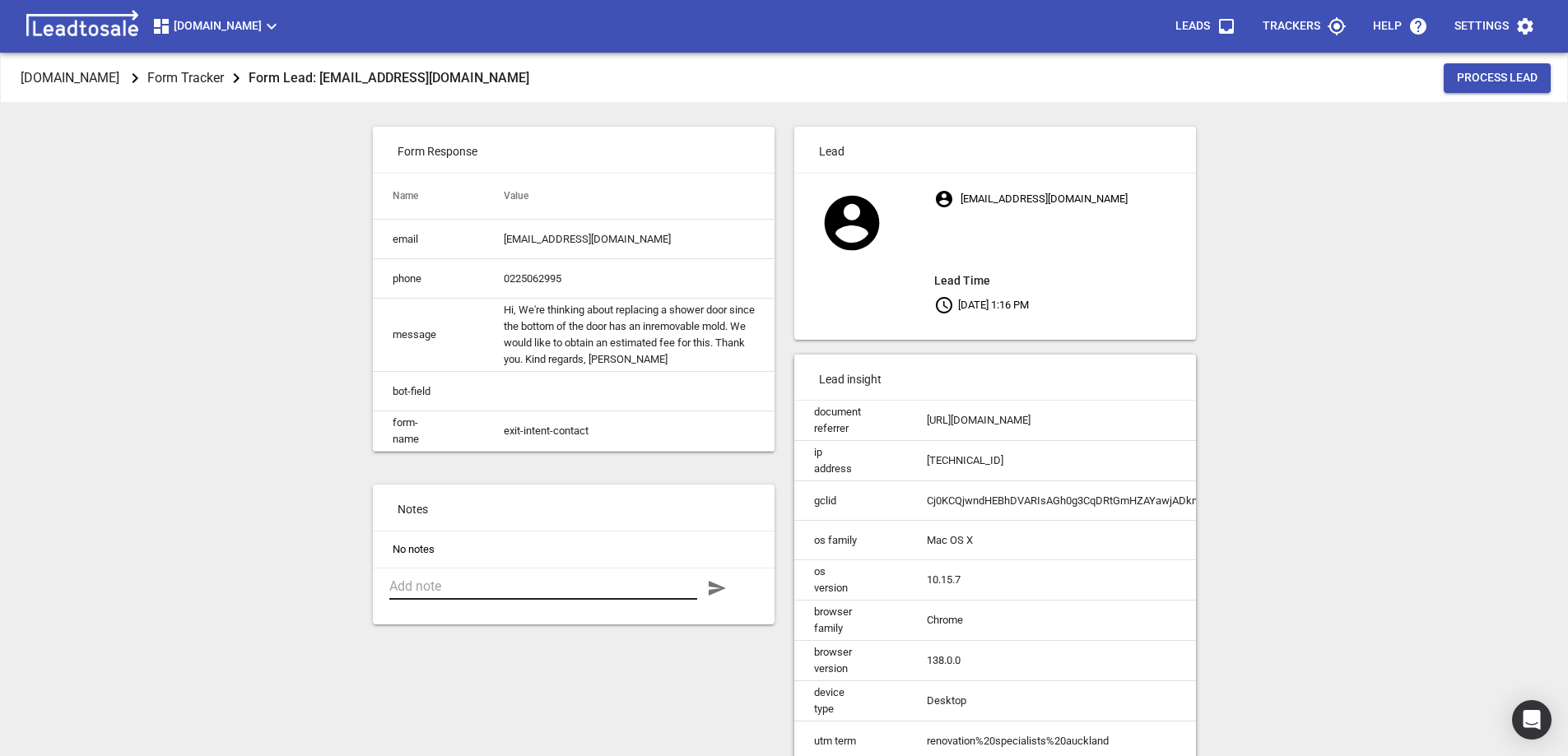
click at [465, 594] on textarea at bounding box center [543, 587] width 308 height 15
type textarea "Q"
type textarea "Qu"
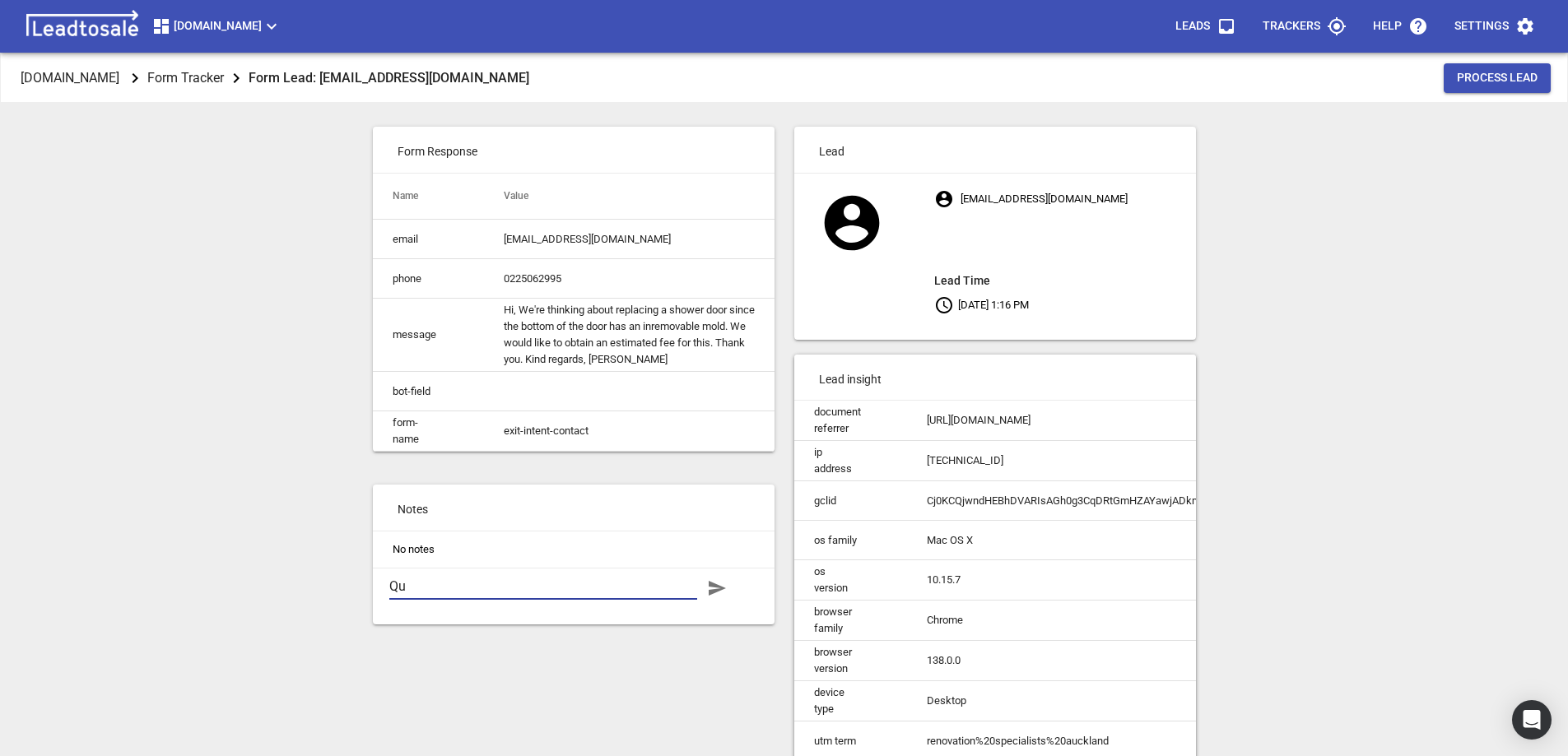
type textarea "Quo"
type textarea "Quot"
type textarea "Quote"
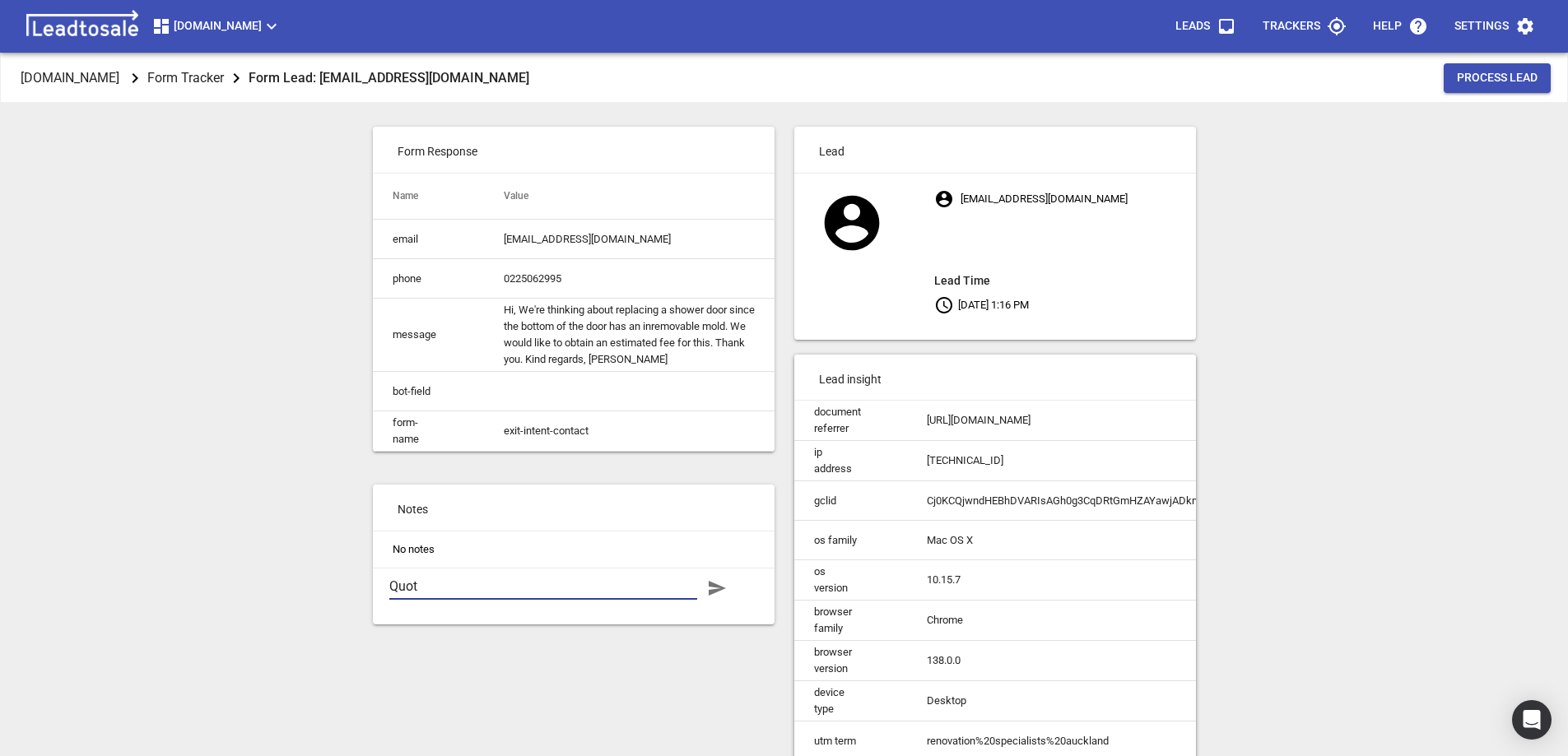
type textarea "Quote"
type textarea "Quote s"
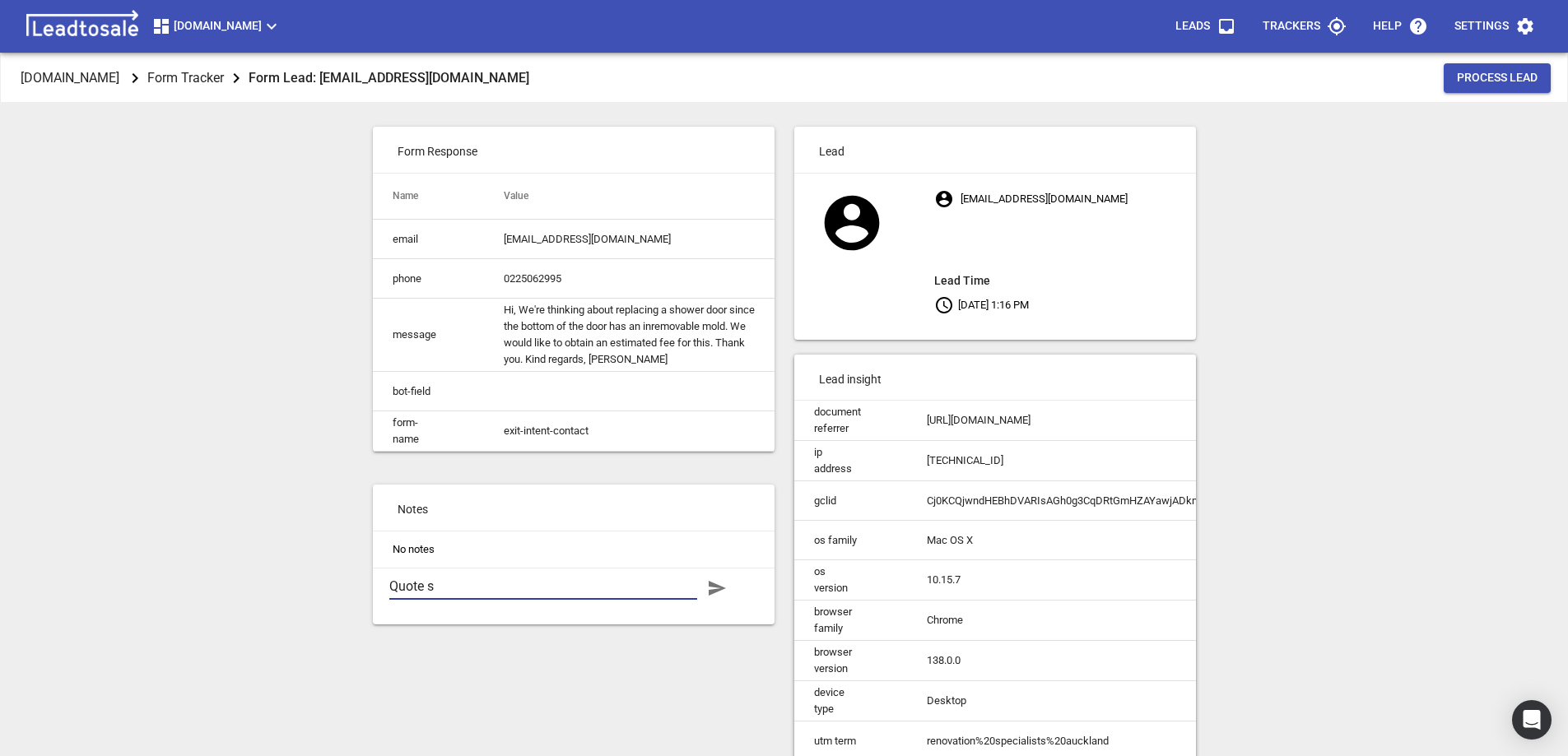
type textarea "Quote se"
type textarea "Quote sen"
type textarea "Quote sent"
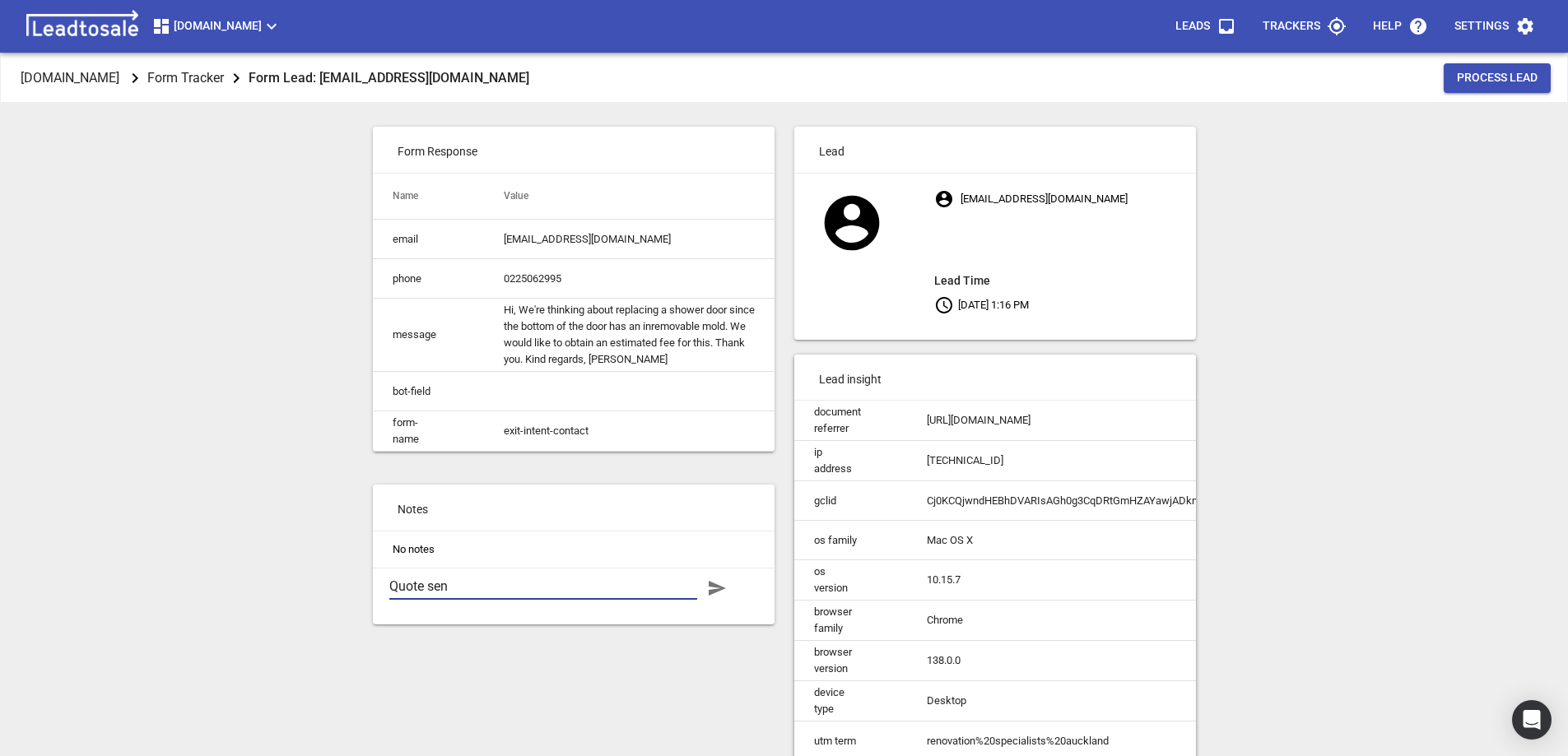
type textarea "Quote sent"
type textarea "Quote sent 1"
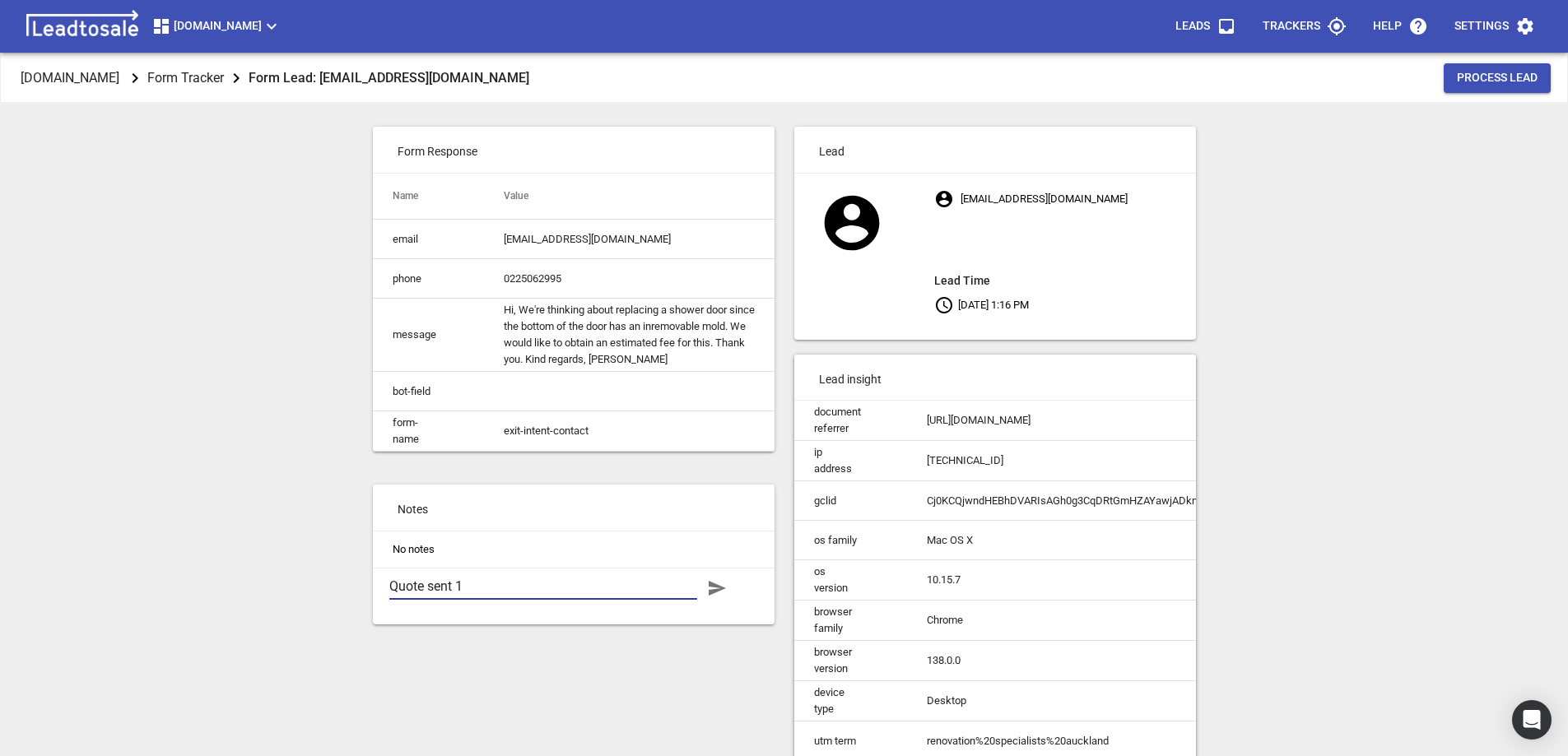
type textarea "Quote sent 12"
type textarea "Quote sent 12-"
type textarea "Quote sent 12-8"
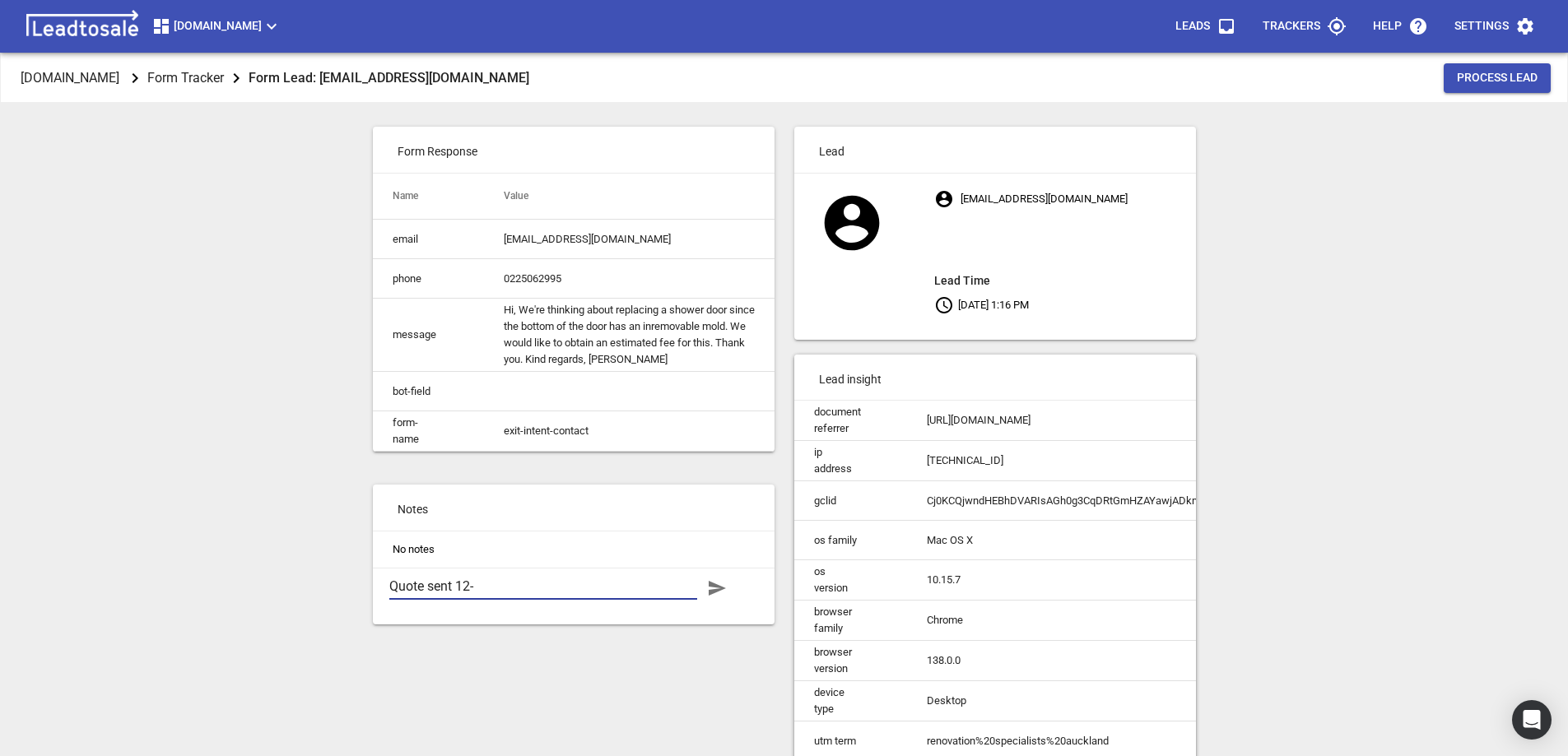
type textarea "Quote sent 12-8"
type textarea "Quote sent 12-8-"
type textarea "Quote sent 12-8-2"
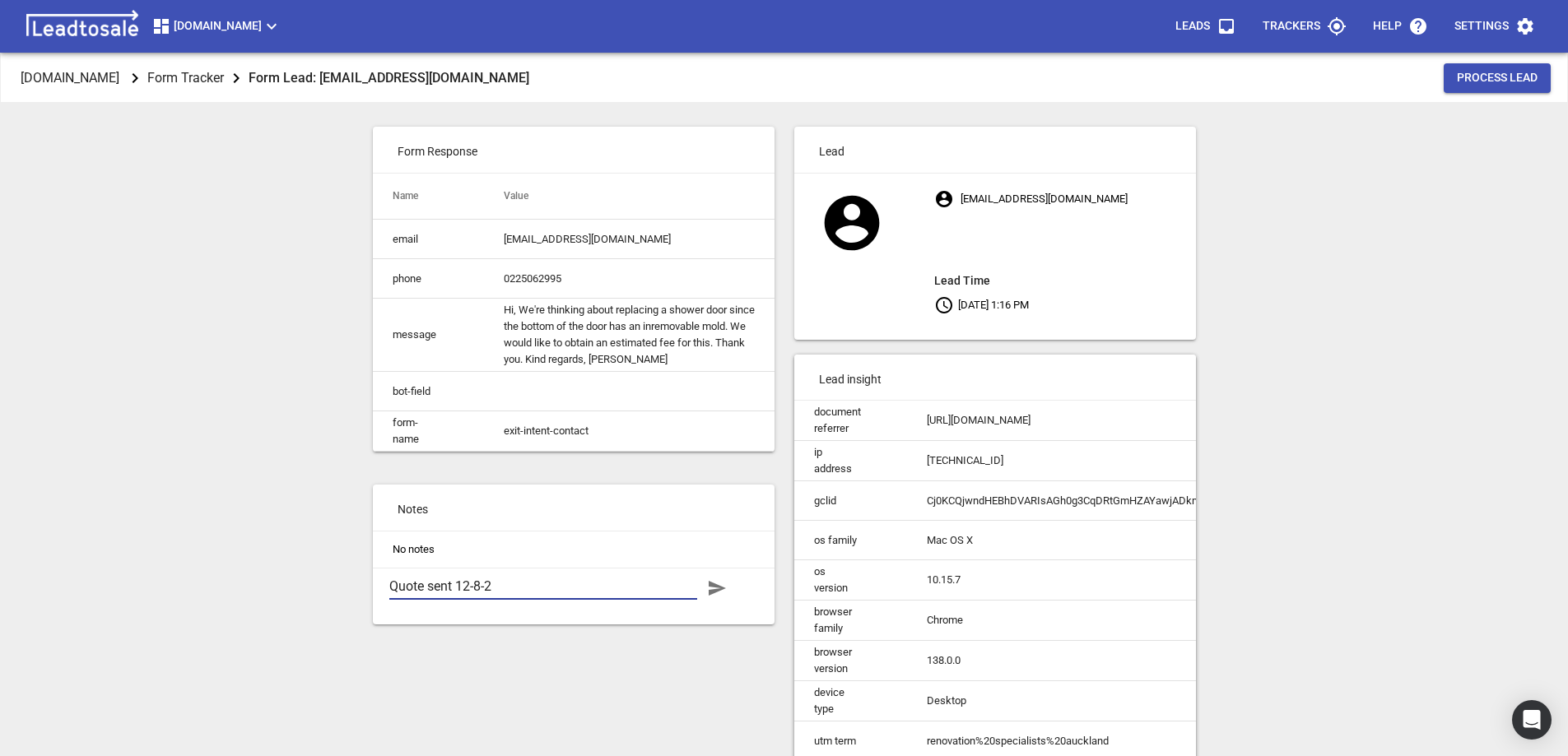
type textarea "Quote sent 12-8-25"
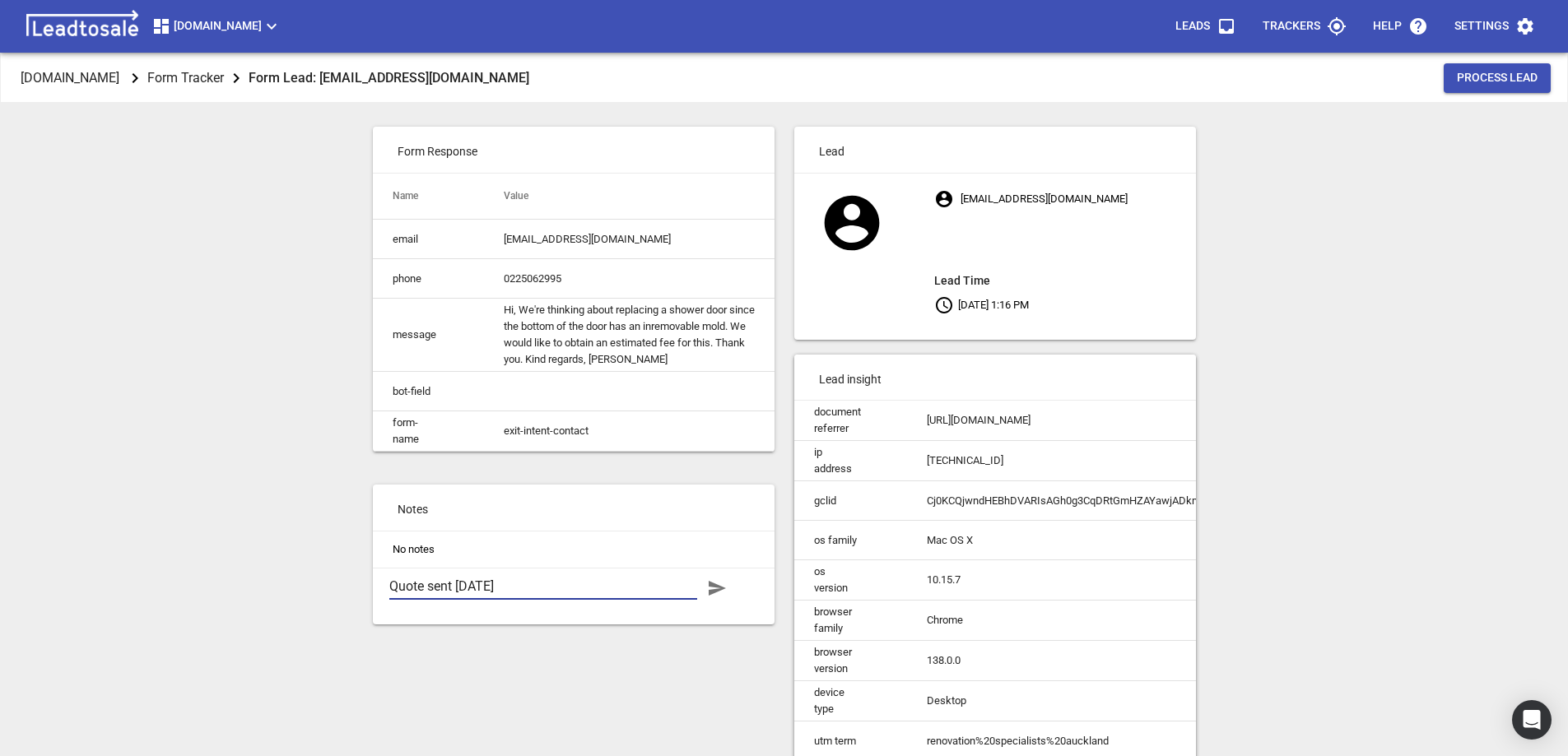
type textarea "Quote sent 12-8-25"
click at [711, 596] on icon "button" at bounding box center [717, 588] width 17 height 15
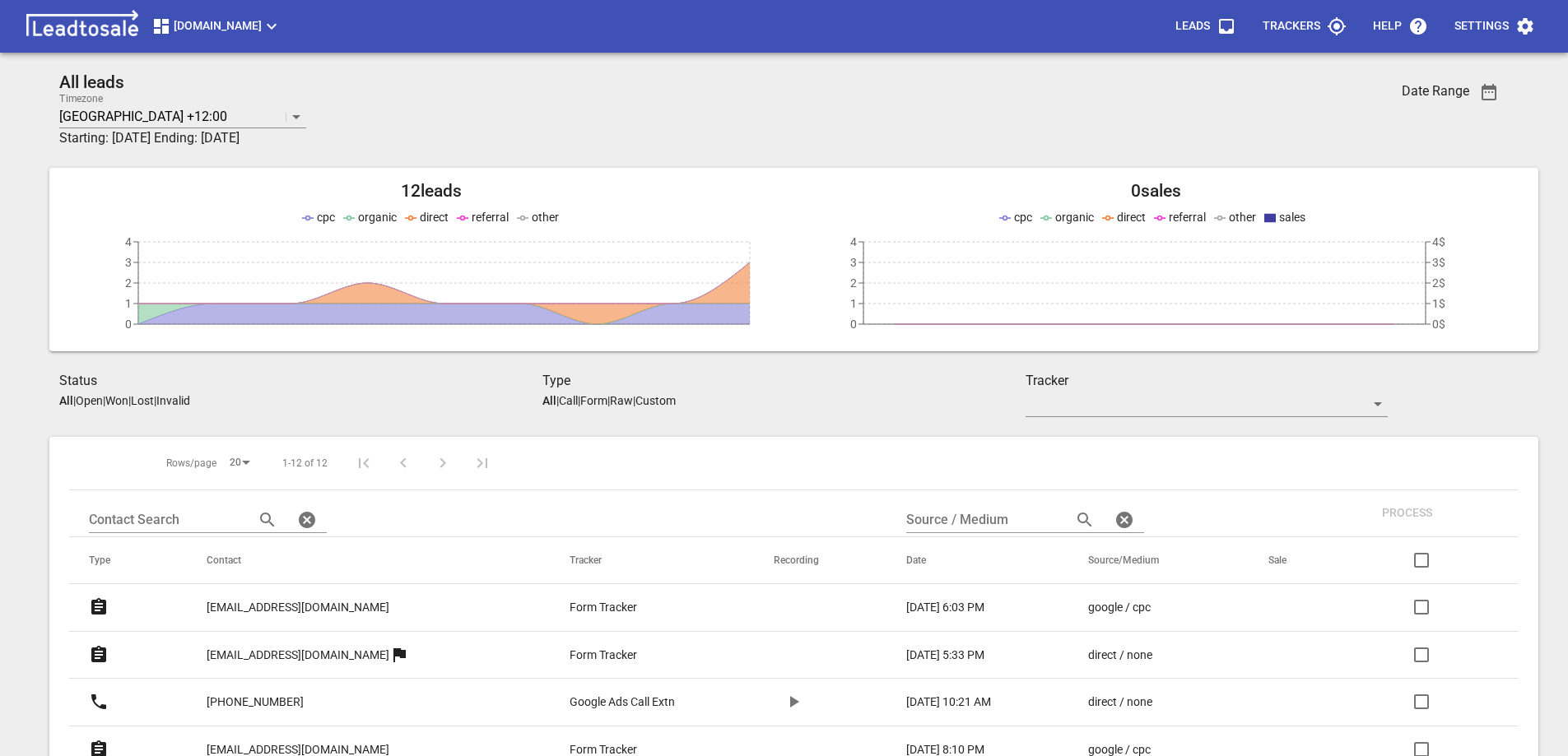
scroll to position [329, 0]
